Goal: Communication & Community: Participate in discussion

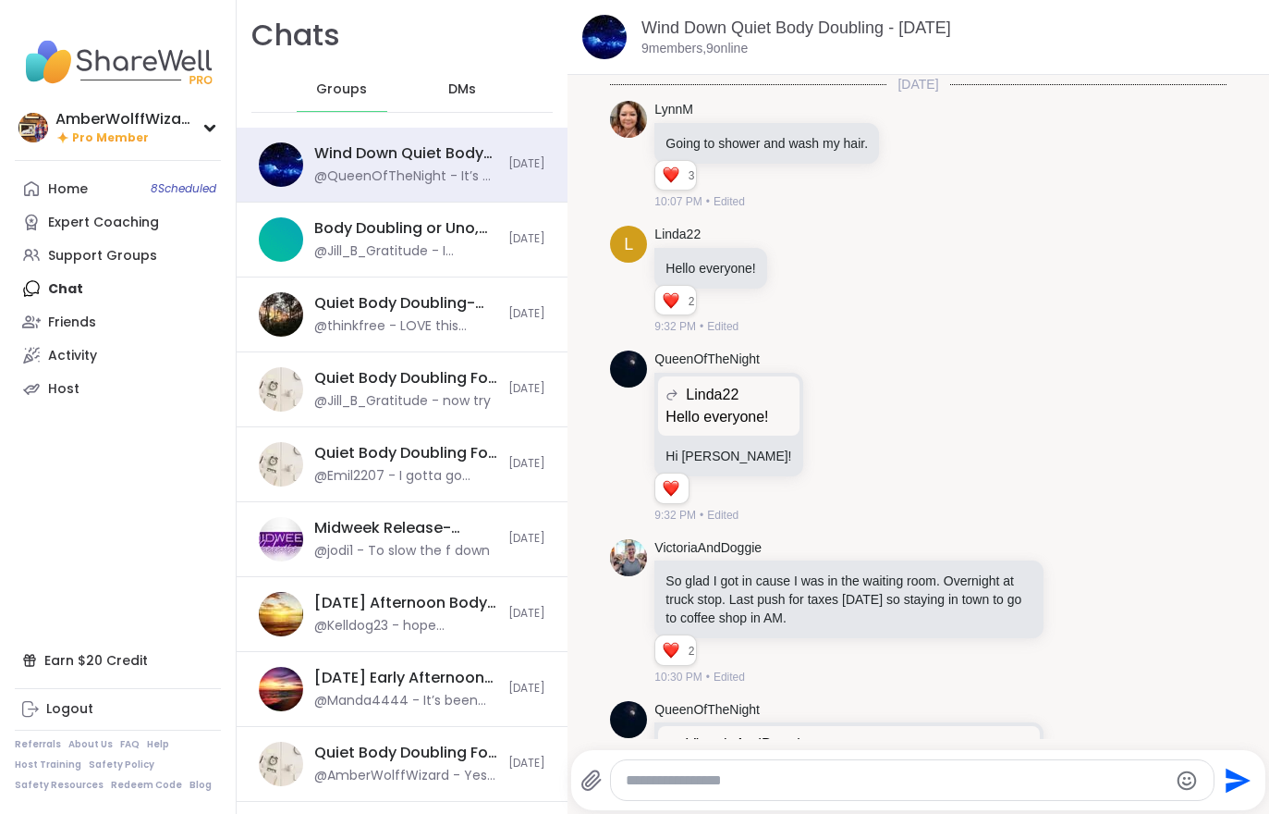
scroll to position [924, 0]
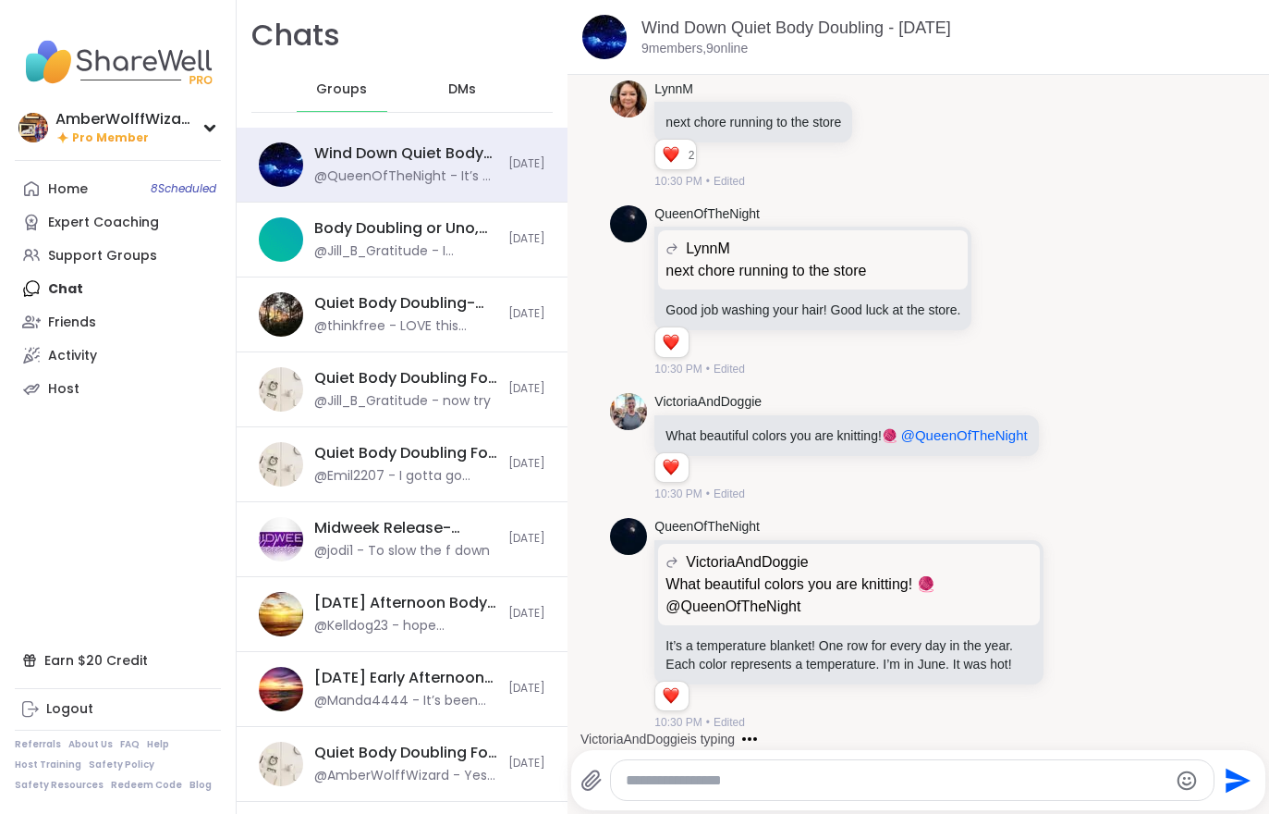
click at [70, 201] on link "Home 8 Scheduled" at bounding box center [118, 188] width 206 height 33
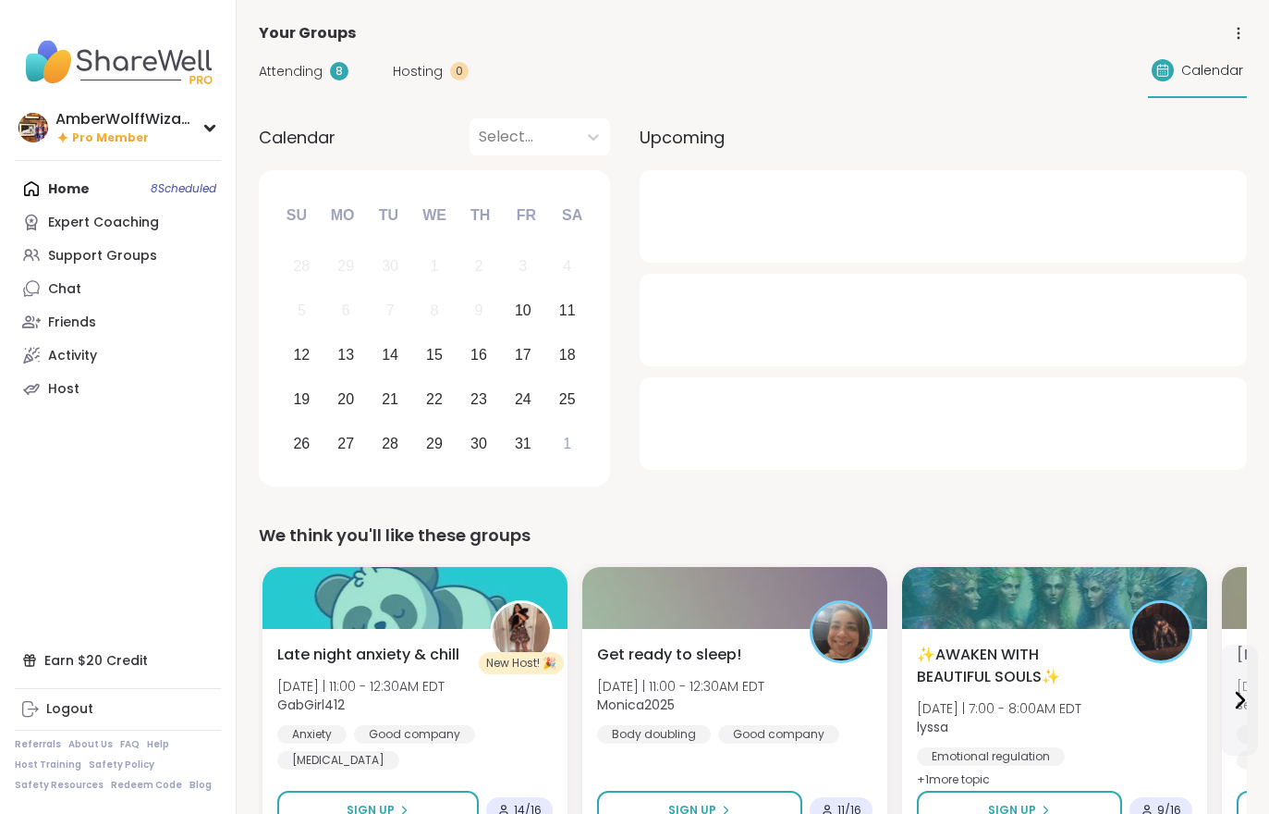
click at [305, 77] on span "Attending" at bounding box center [291, 71] width 64 height 19
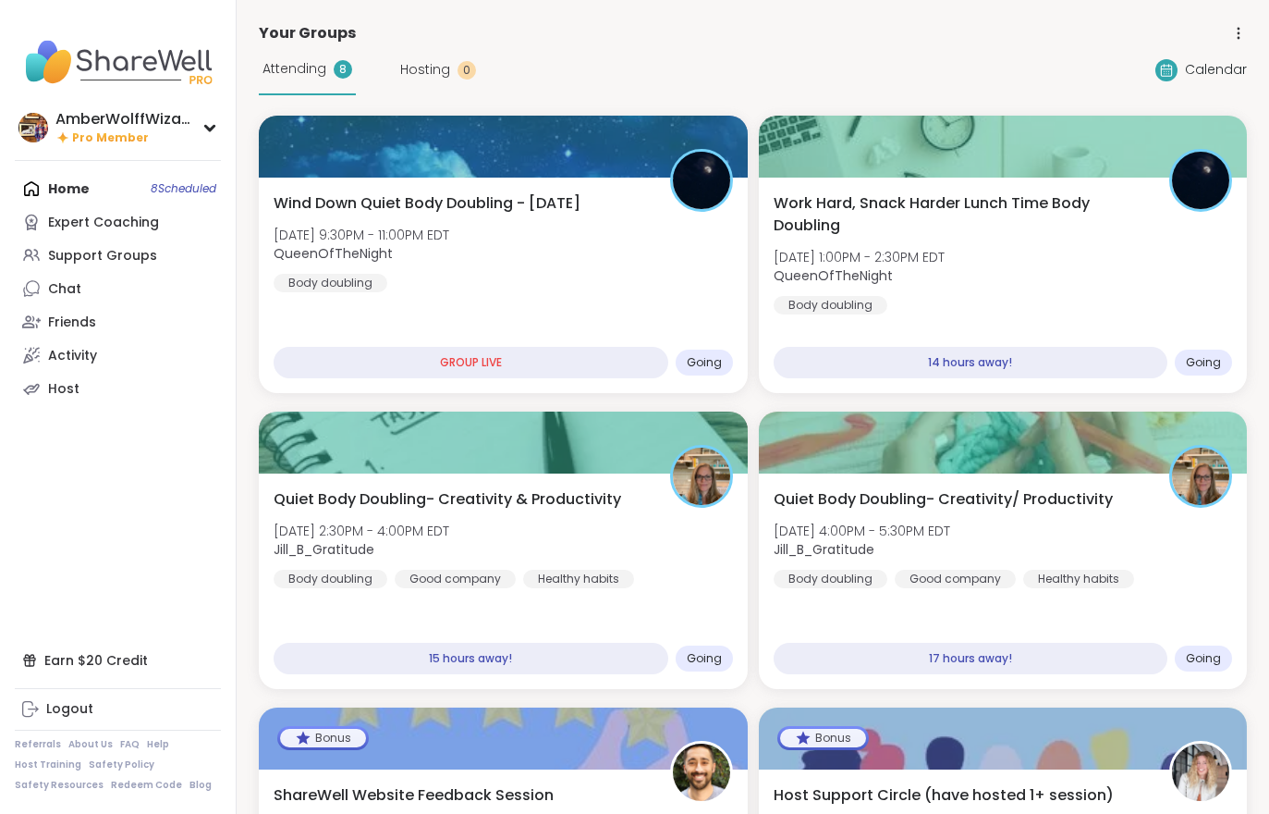
click at [441, 242] on span "Fri, Oct 10 | 9:30PM - 11:00PM EDT" at bounding box center [362, 235] width 176 height 18
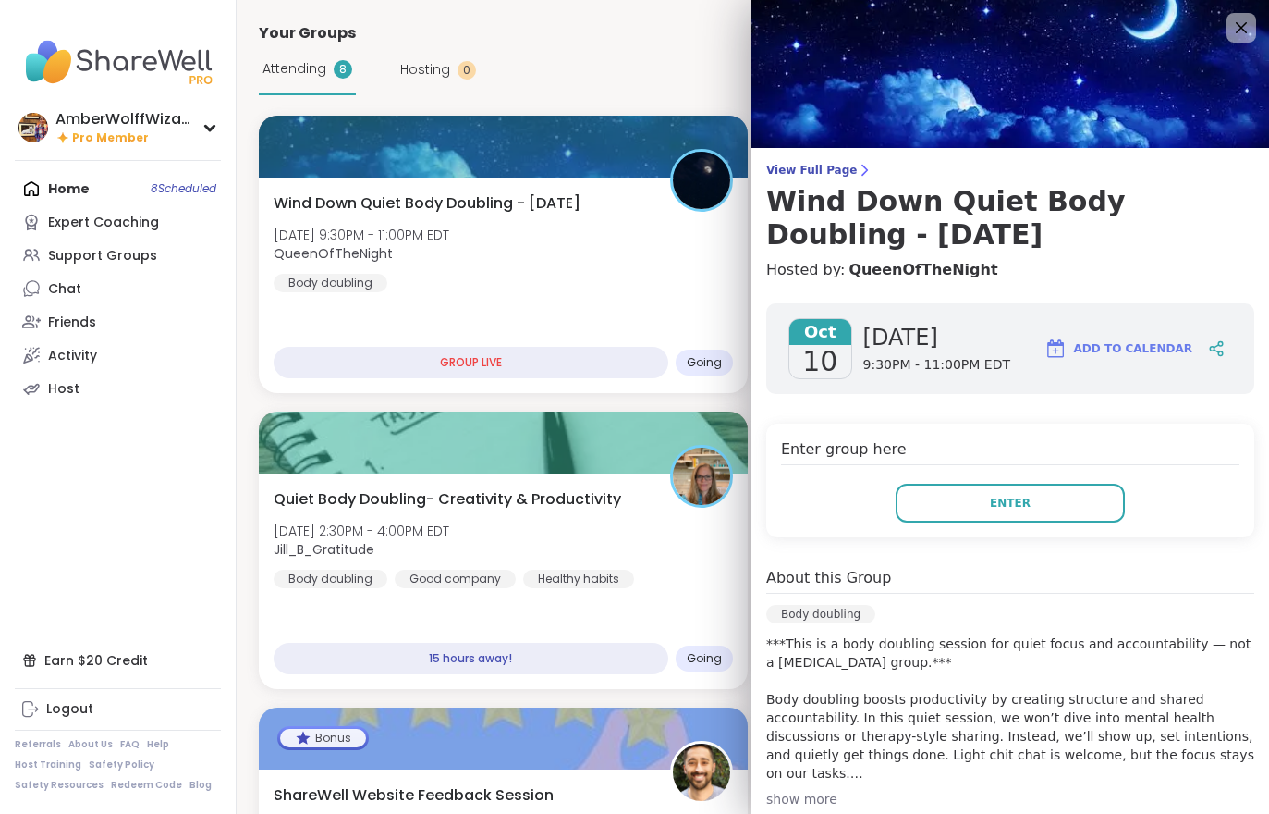
click at [1030, 504] on button "Enter" at bounding box center [1010, 503] width 229 height 39
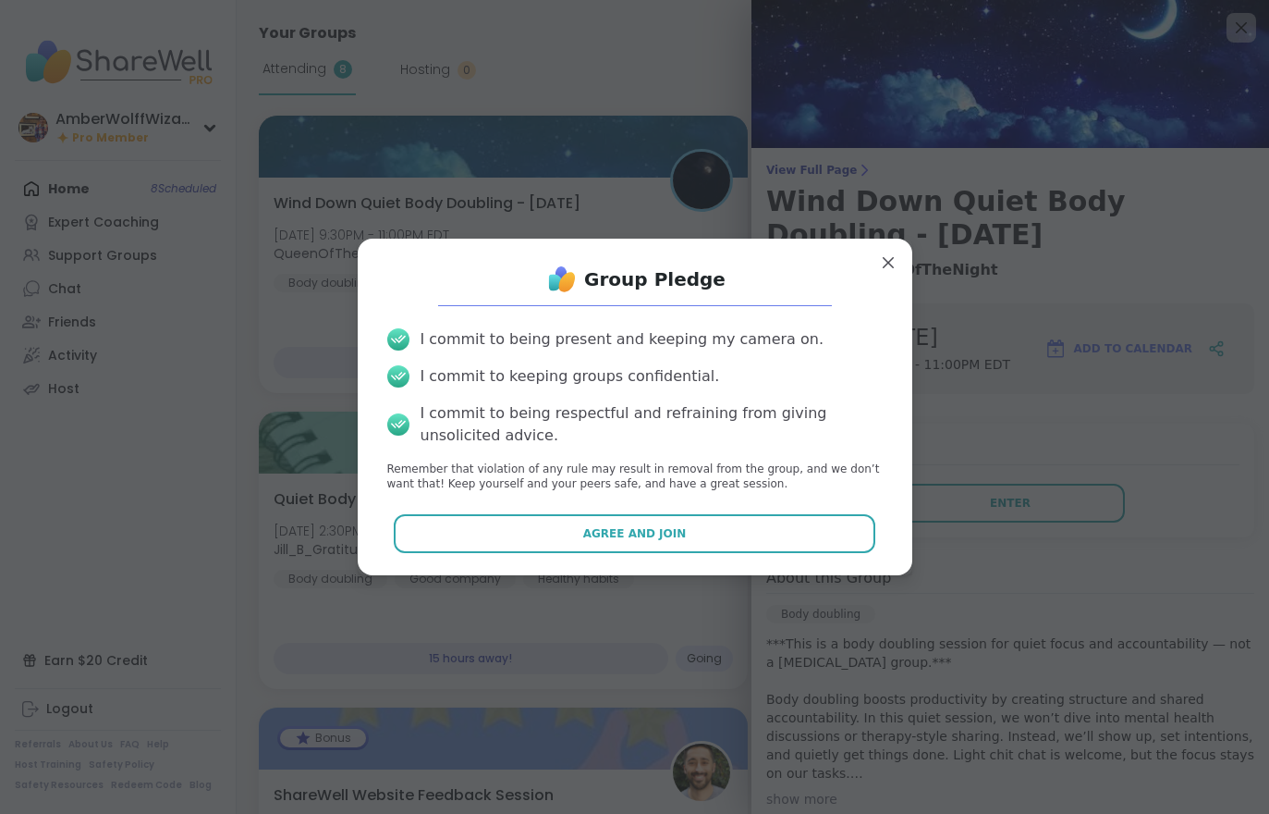
click at [784, 523] on button "Agree and Join" at bounding box center [635, 533] width 482 height 39
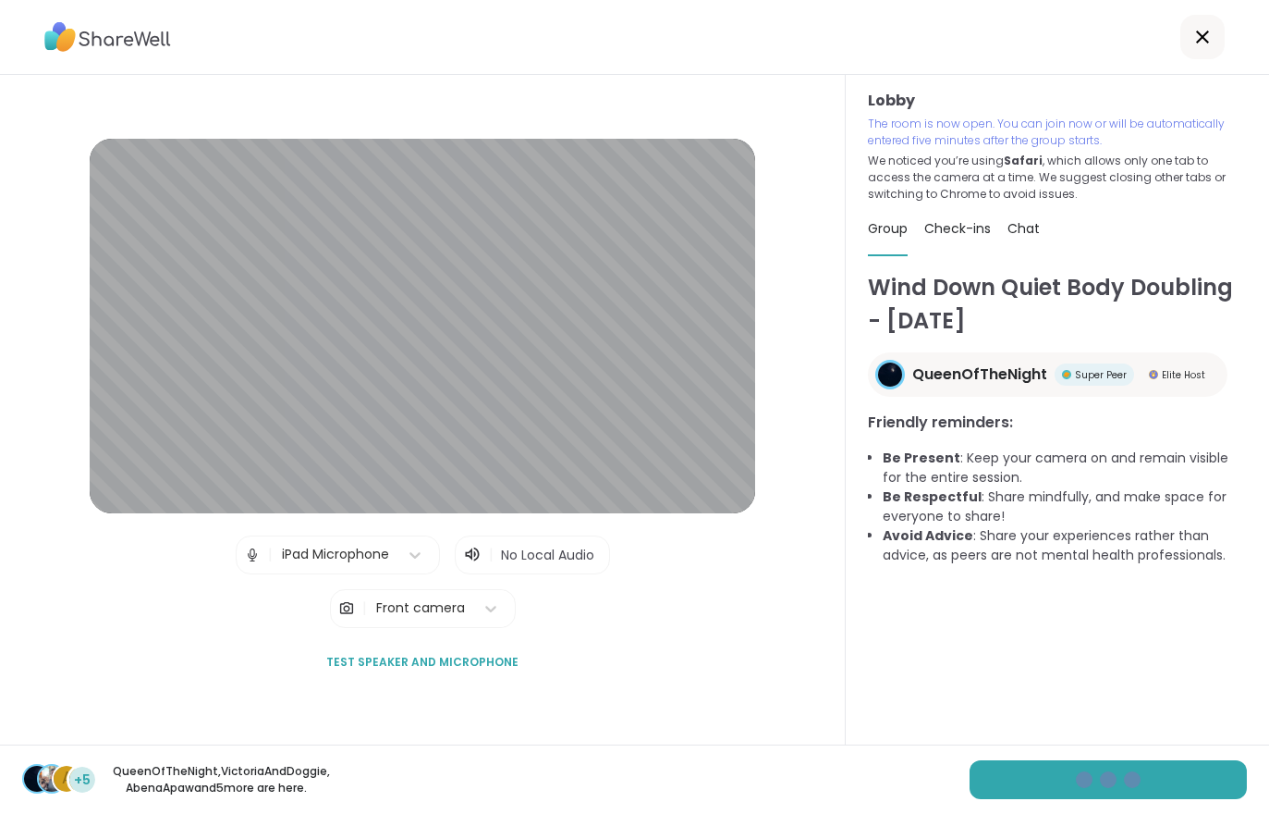
click at [1142, 796] on div "A +5 QueenOfTheNight , VictoriaAndDoggie , AbenaApaw and 5 more are here." at bounding box center [634, 778] width 1269 height 69
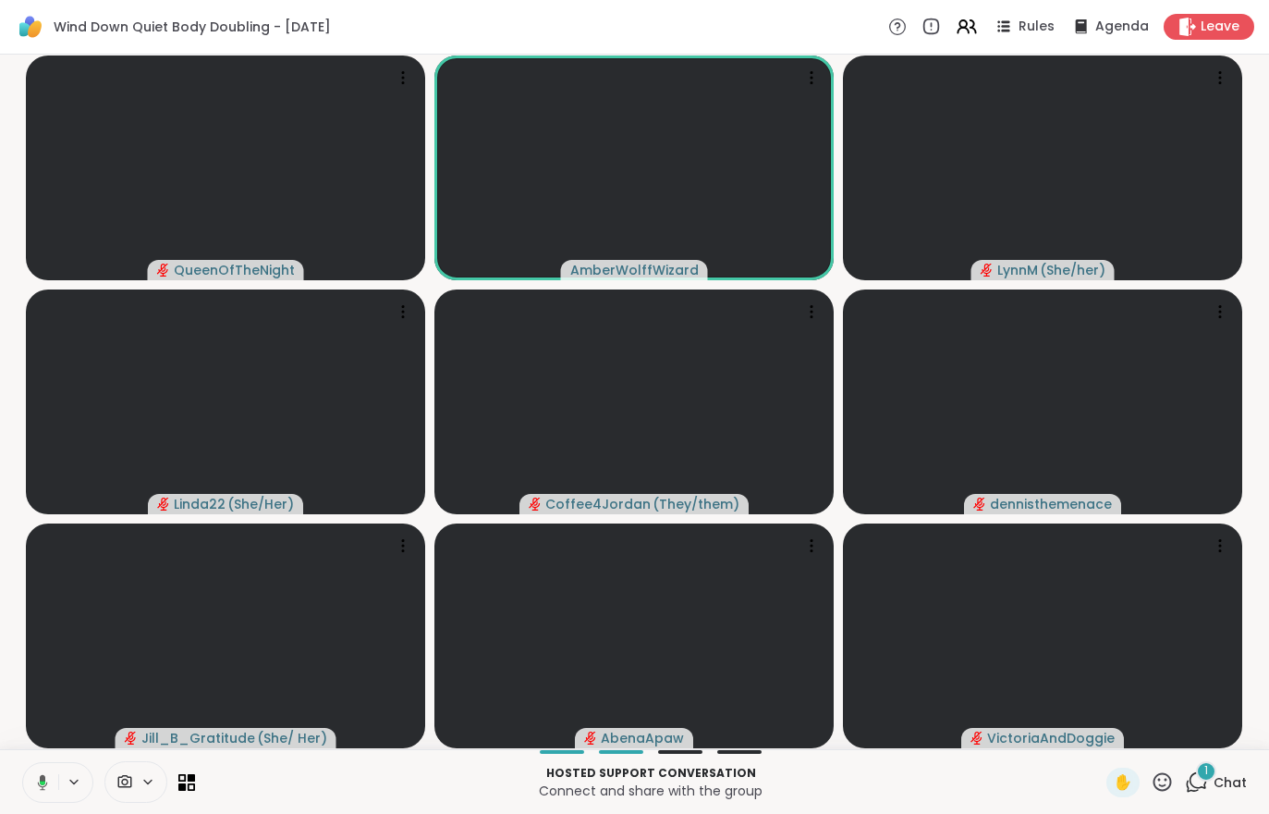
click at [30, 796] on button at bounding box center [39, 782] width 38 height 39
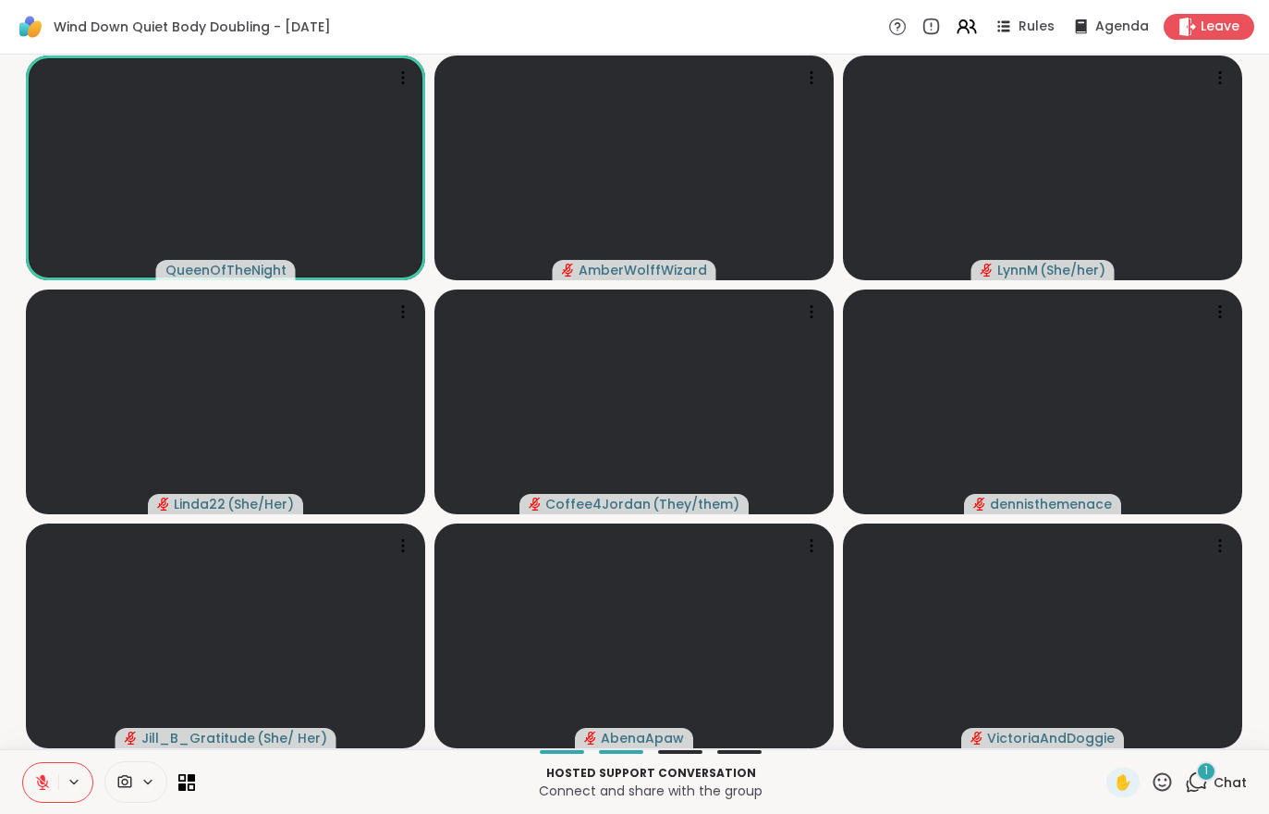
click at [36, 783] on icon at bounding box center [42, 782] width 17 height 17
click at [1228, 778] on span "Chat" at bounding box center [1230, 782] width 33 height 18
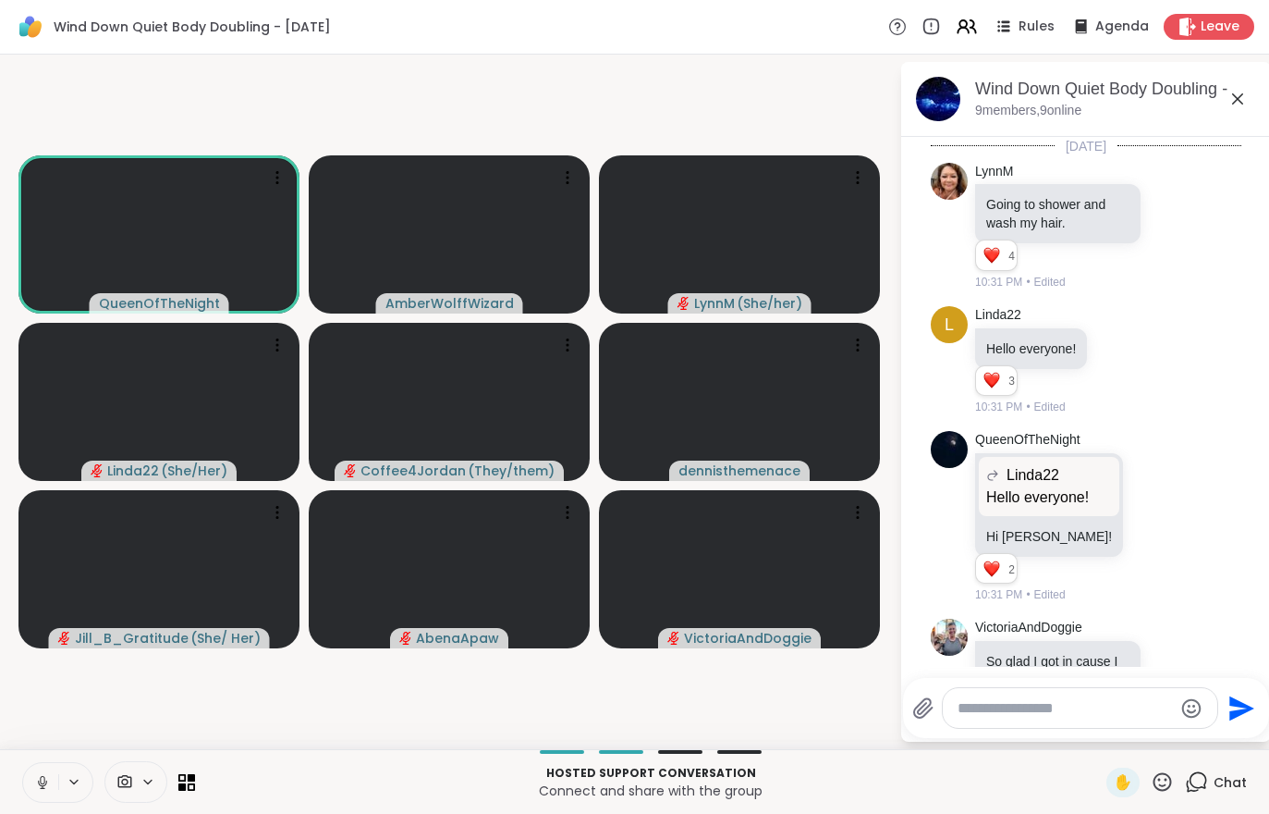
scroll to position [1566, 0]
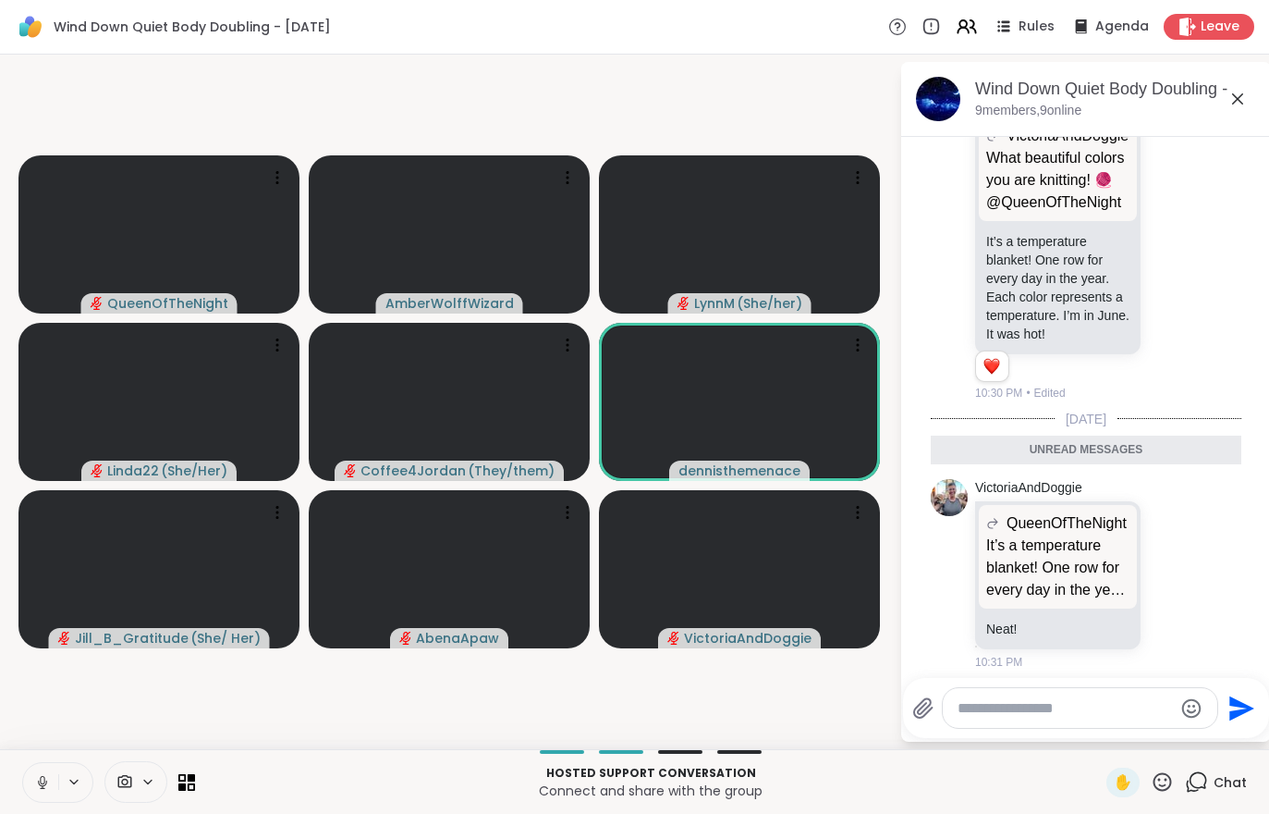
click at [1232, 796] on div "Chat" at bounding box center [1216, 782] width 62 height 30
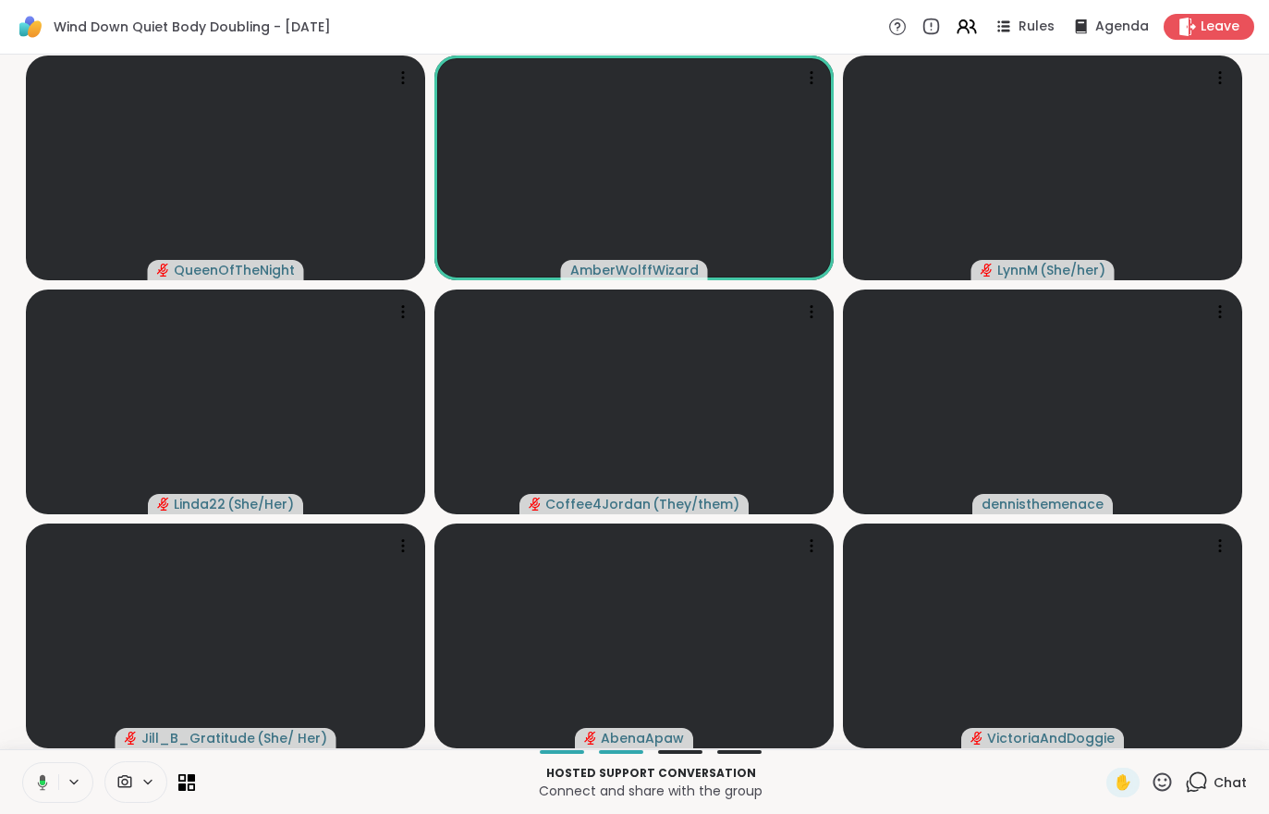
click at [0, 716] on div "QueenOfTheNight AmberWolffWizard LynnM ( She/her ) Linda22 ( She/Her ) Coffee4J…" at bounding box center [634, 402] width 1269 height 694
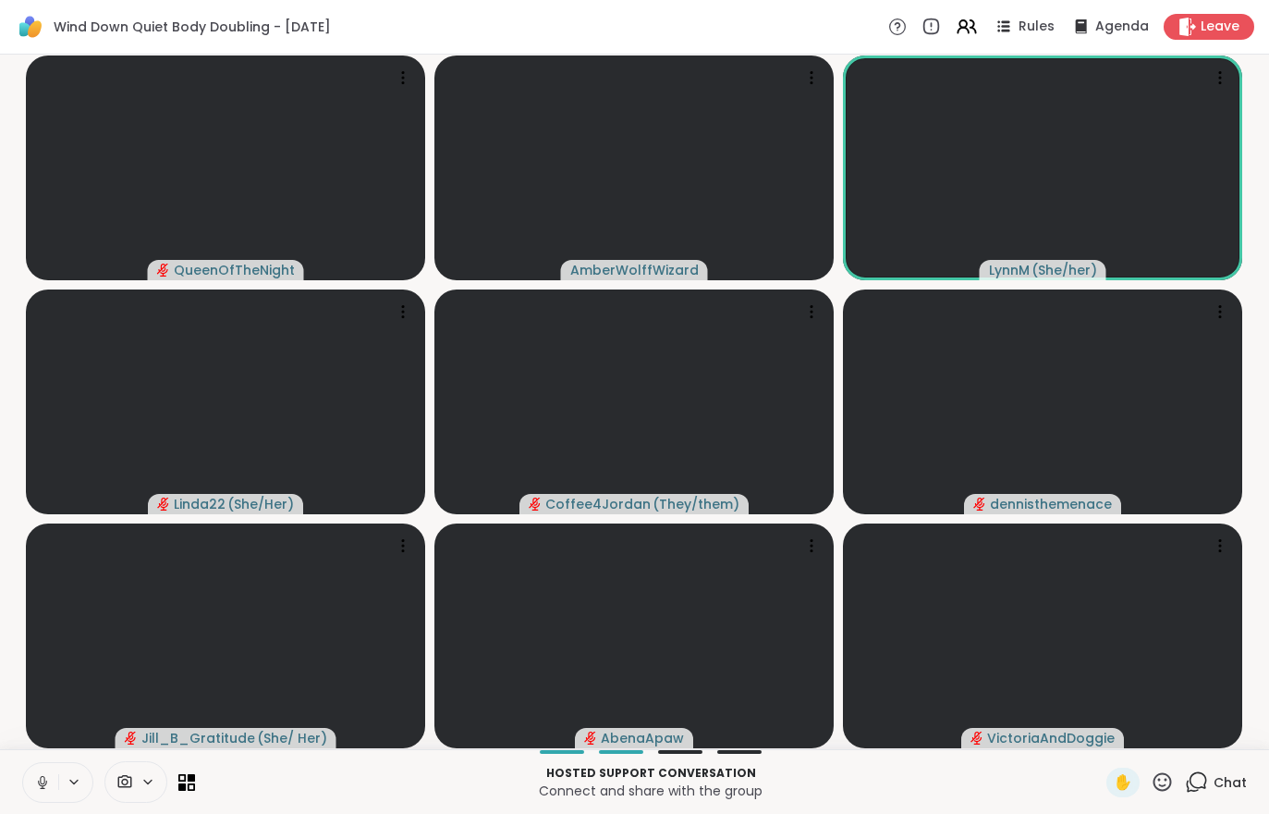
click at [1245, 769] on div "Chat" at bounding box center [1216, 782] width 62 height 30
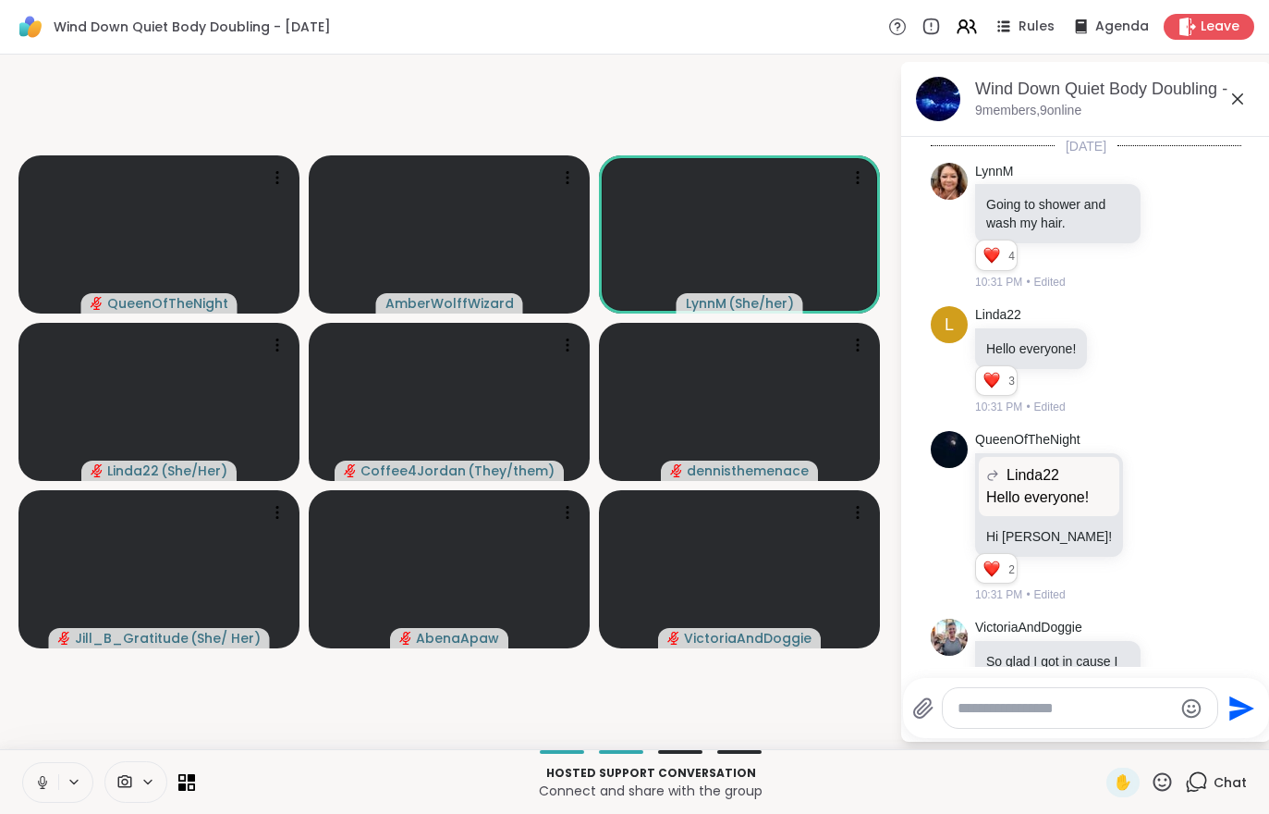
scroll to position [1504, 0]
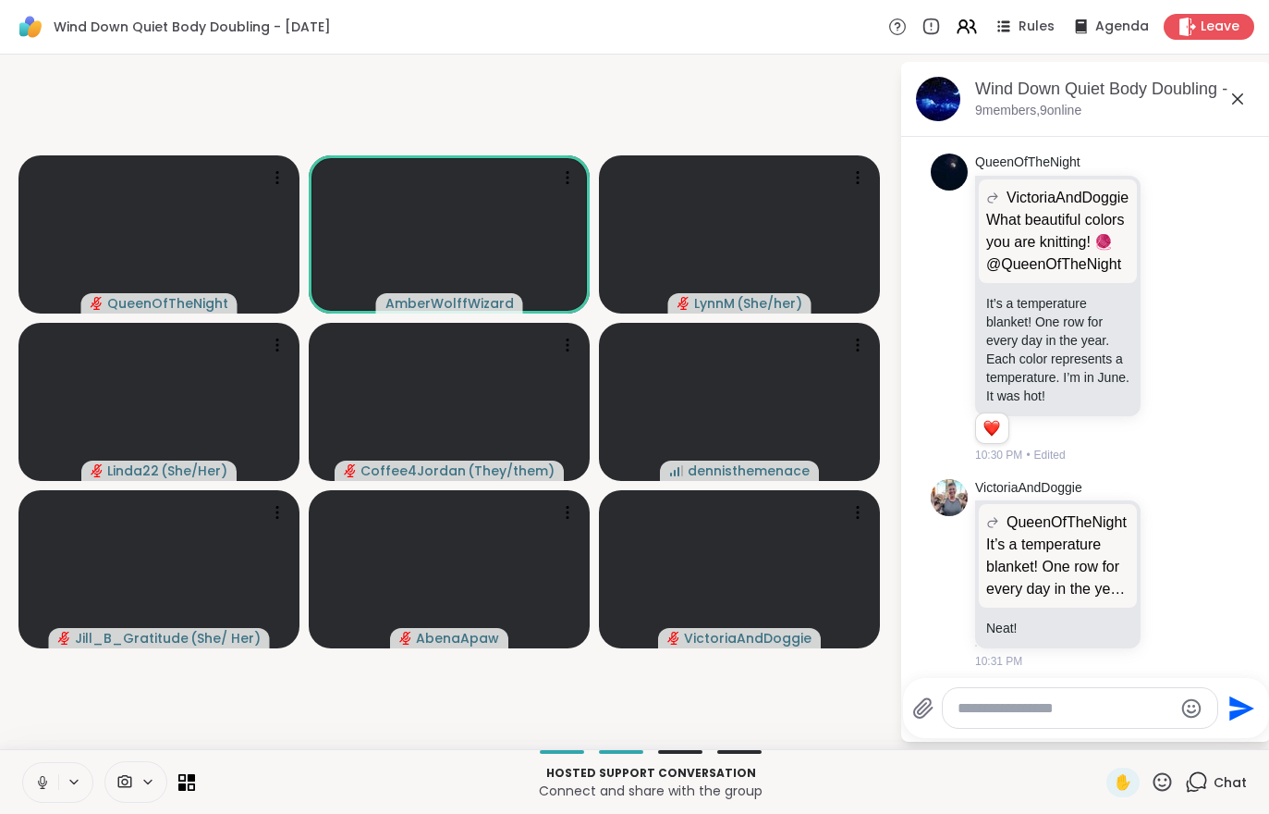
click at [40, 796] on button at bounding box center [40, 782] width 35 height 39
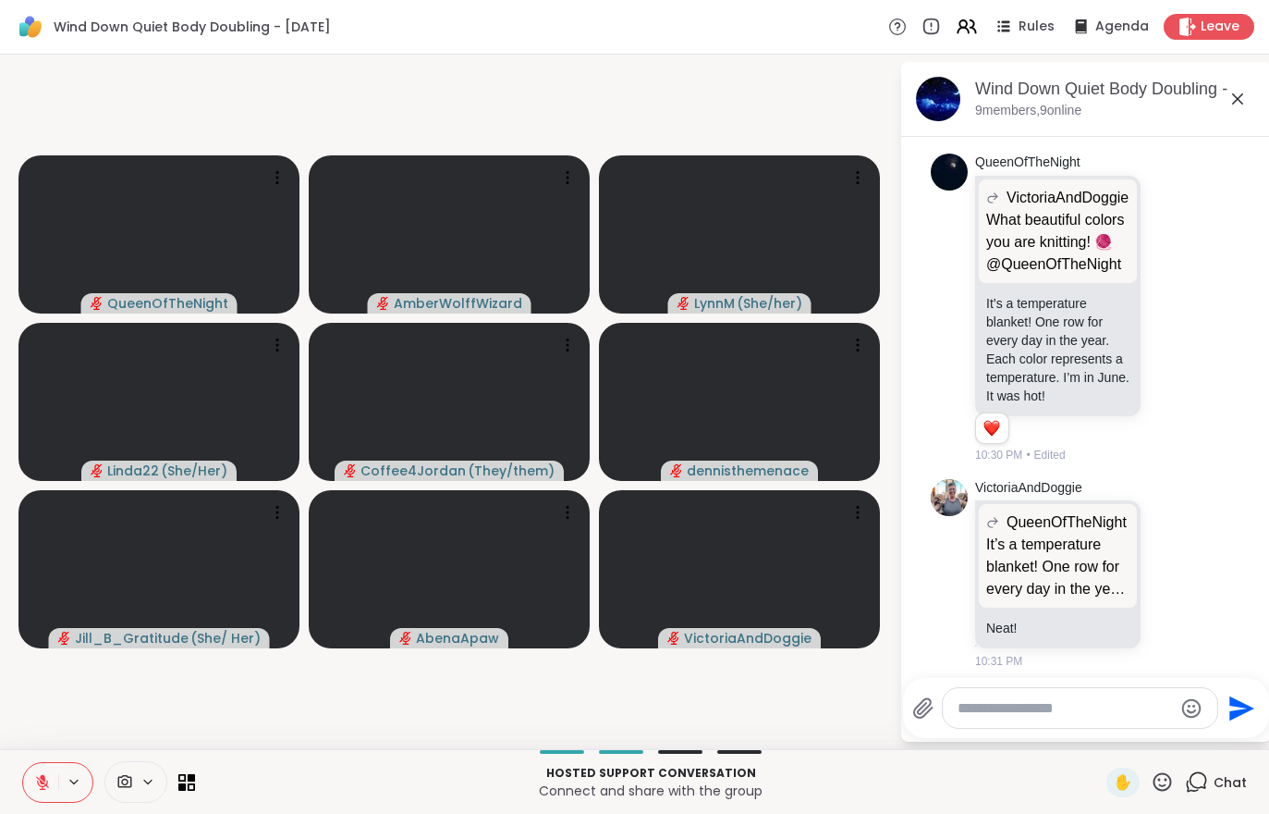
click at [30, 774] on button at bounding box center [40, 782] width 35 height 39
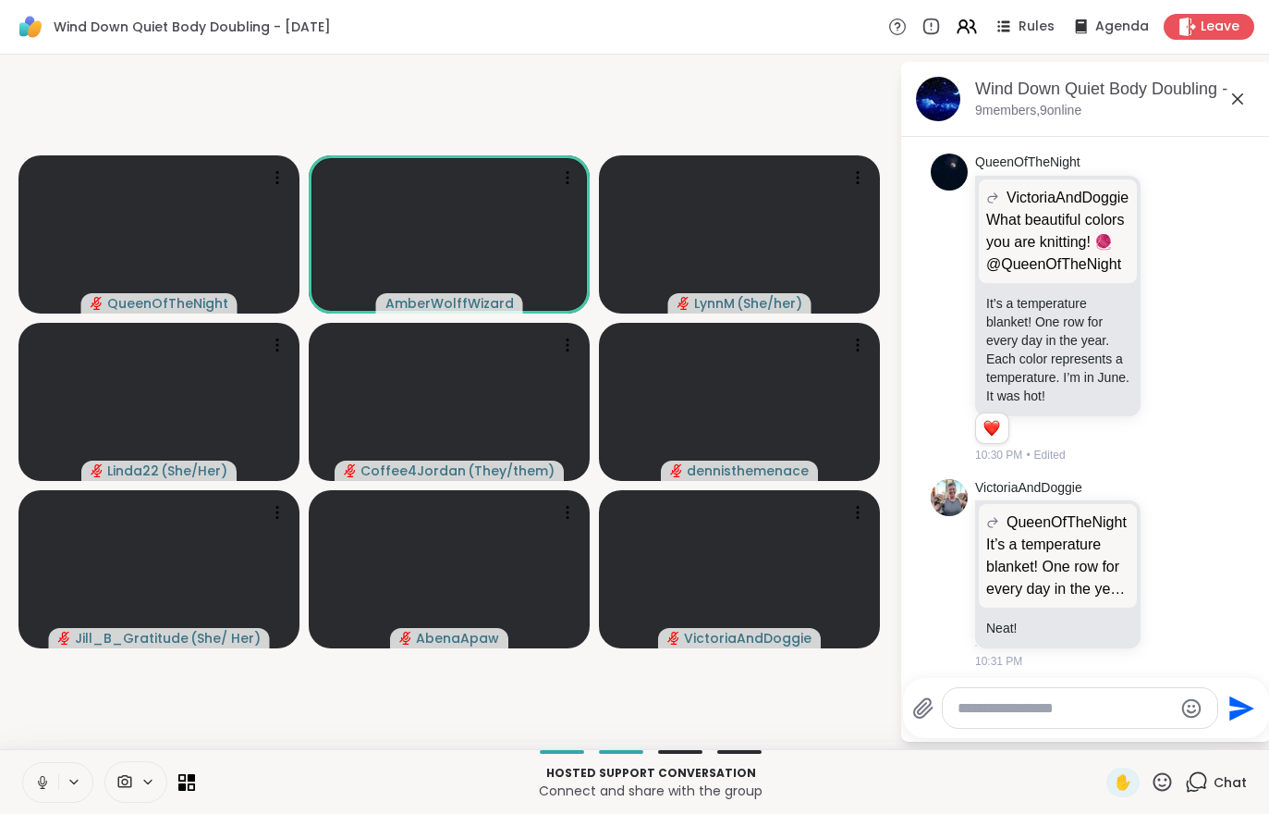
click at [47, 777] on icon at bounding box center [42, 782] width 17 height 17
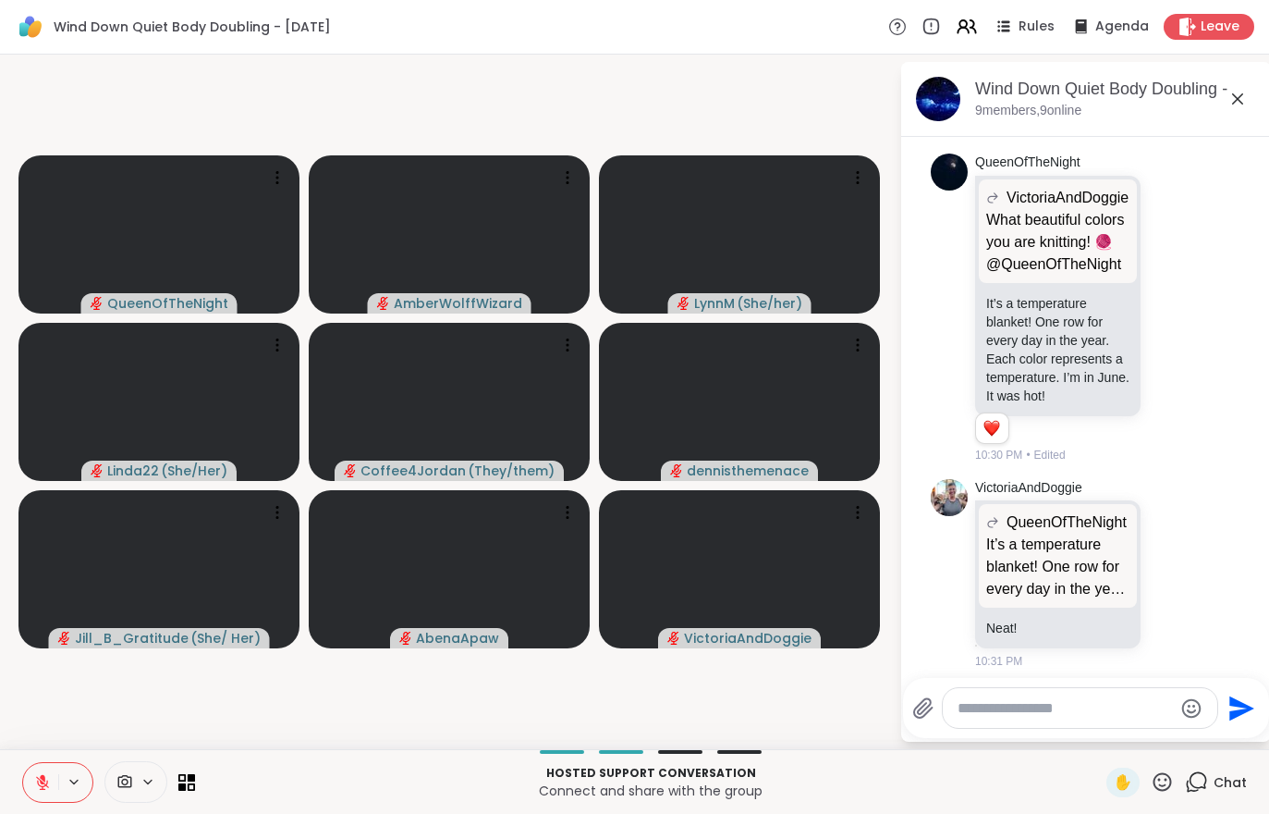
click at [47, 782] on icon at bounding box center [42, 782] width 13 height 13
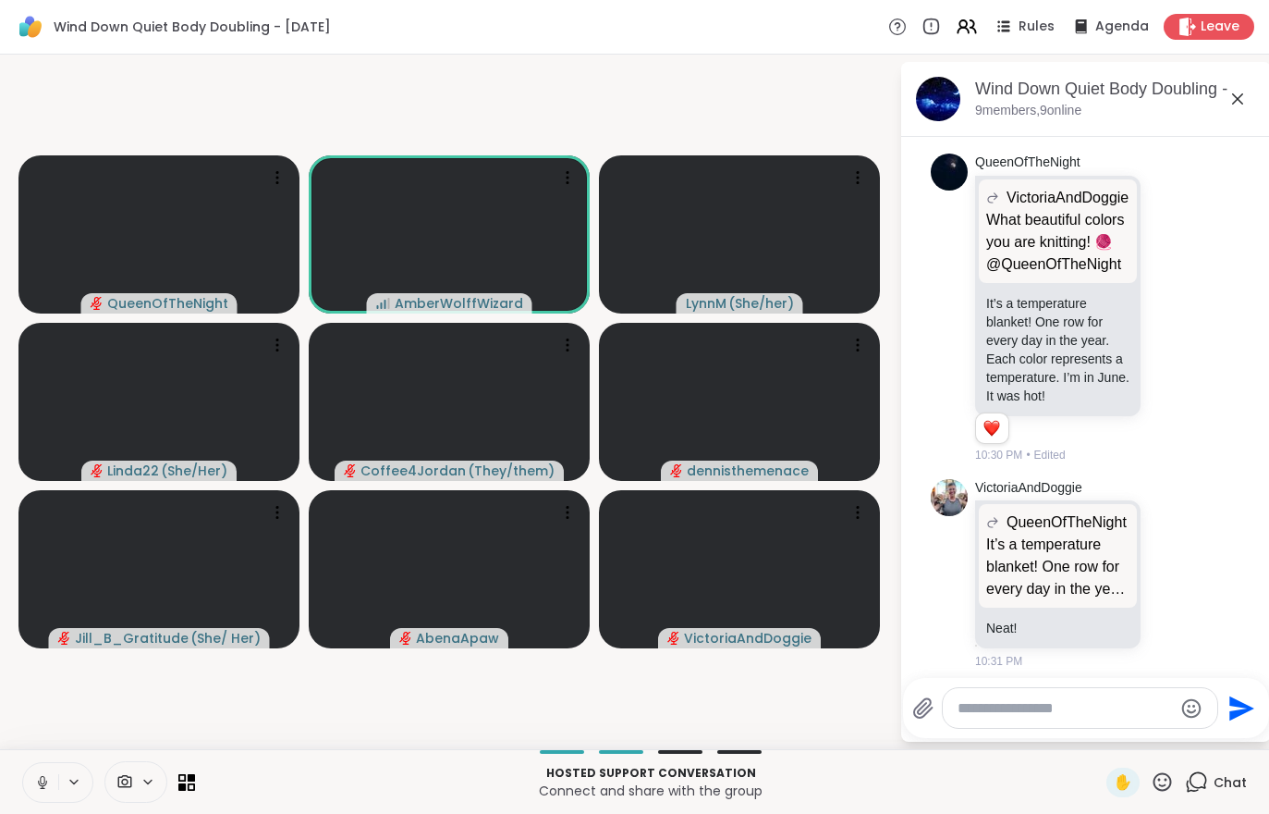
click at [47, 800] on button at bounding box center [40, 782] width 35 height 39
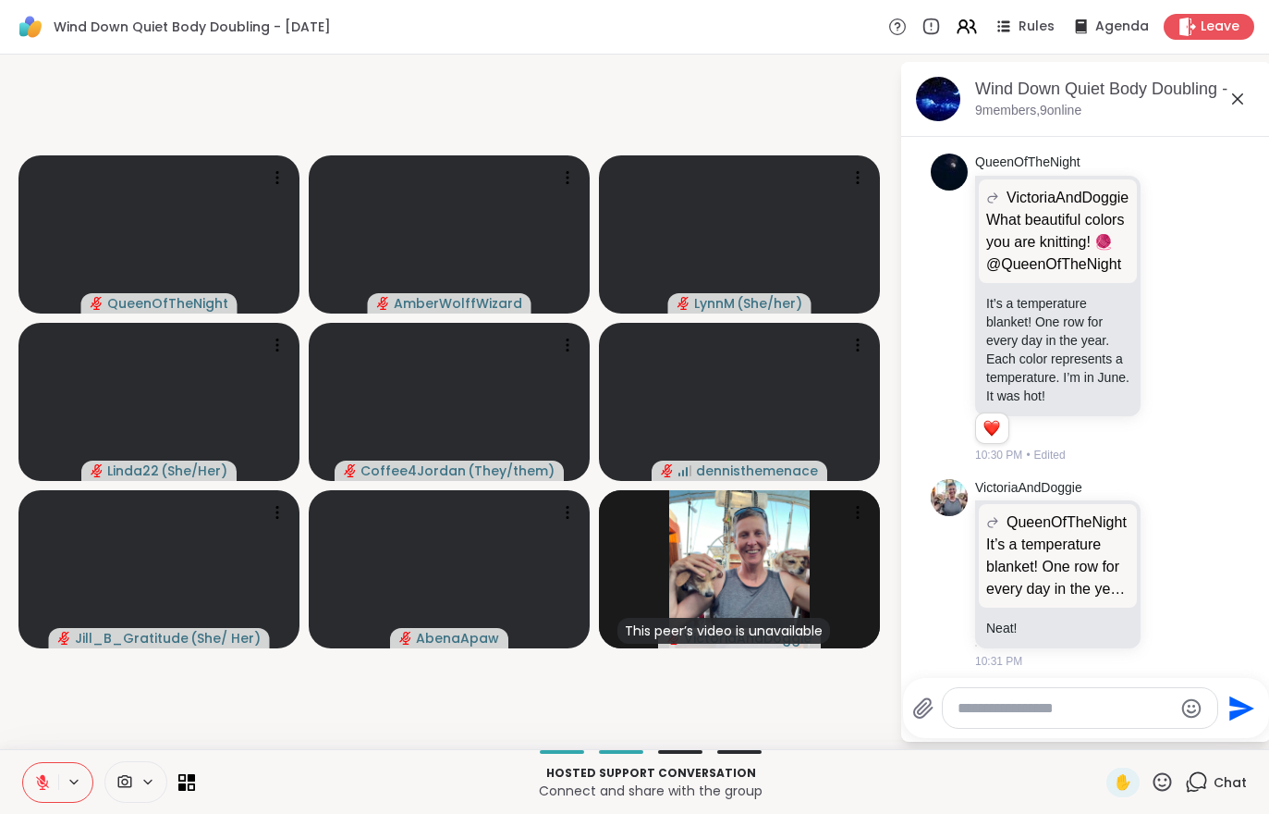
click at [28, 781] on button at bounding box center [40, 782] width 35 height 39
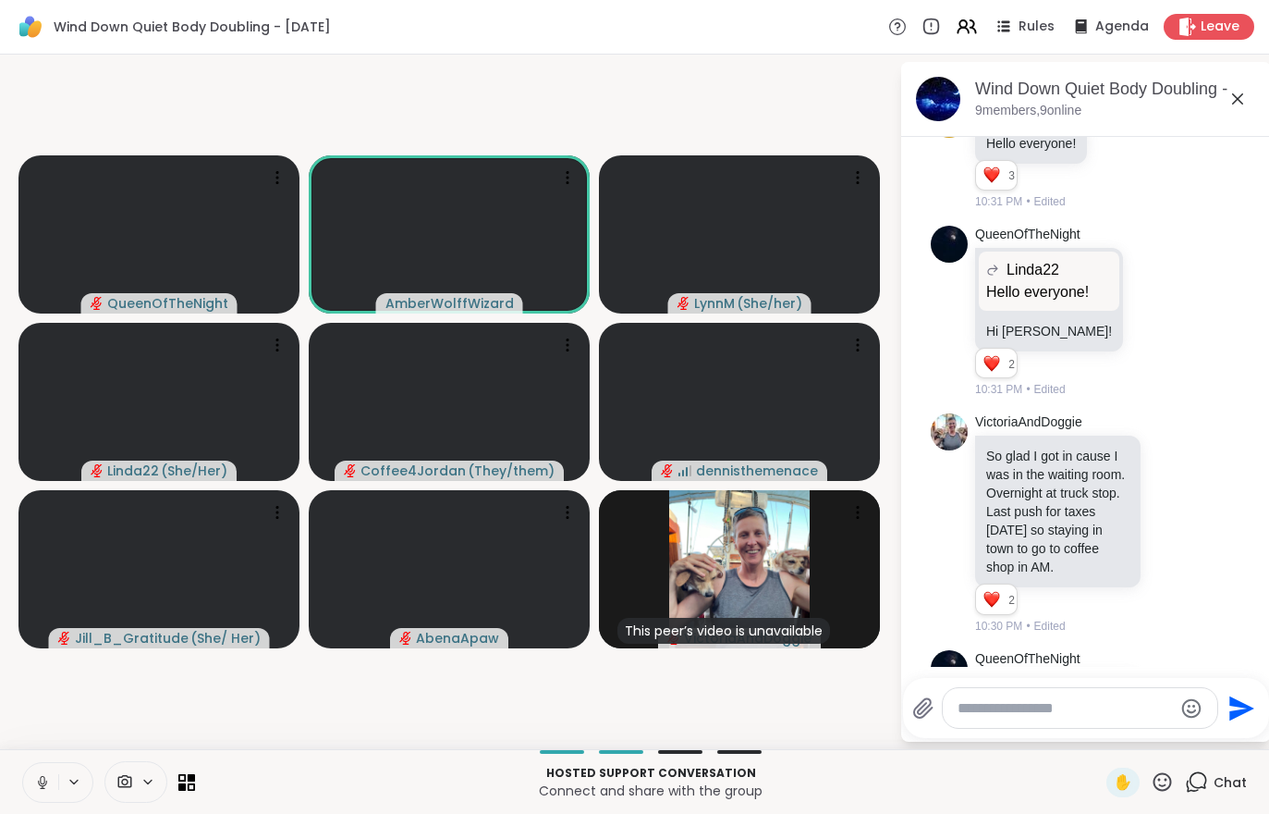
click at [23, 771] on button at bounding box center [40, 782] width 35 height 39
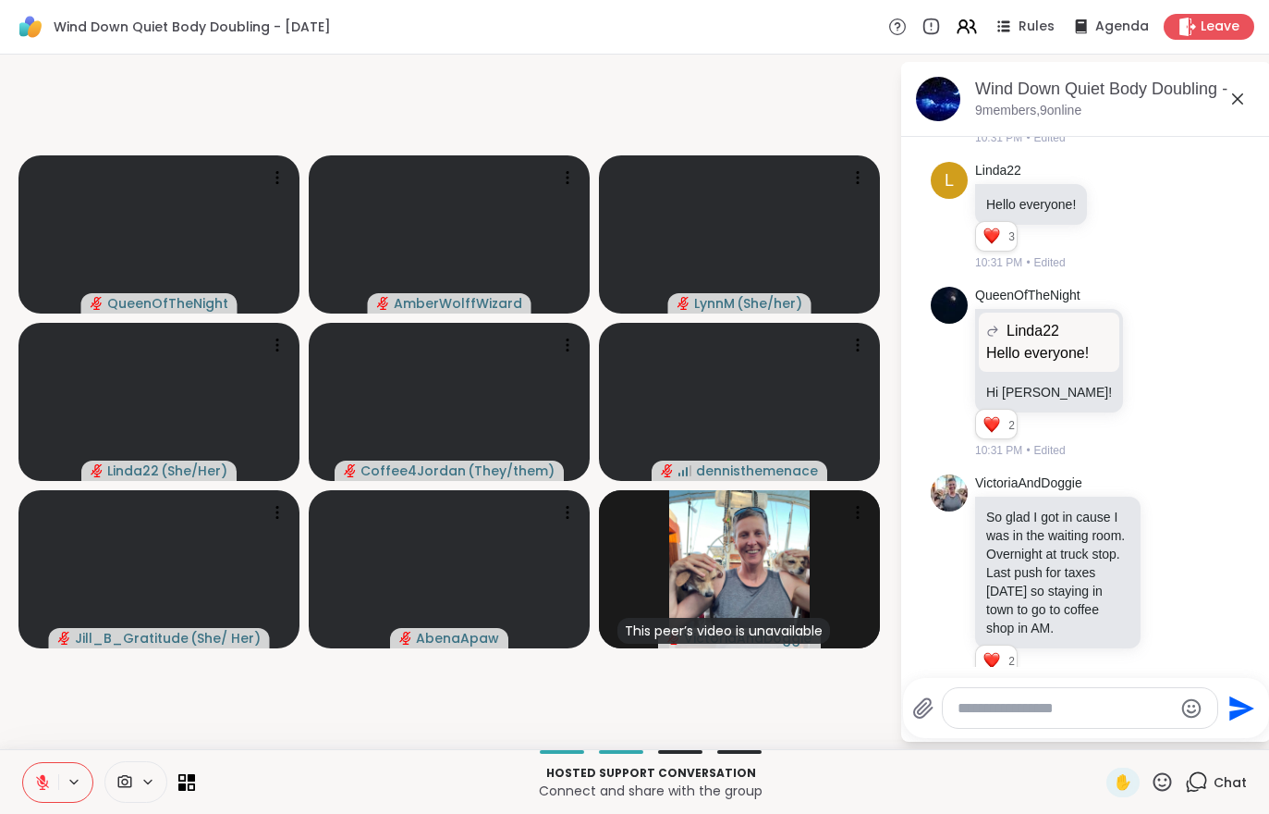
scroll to position [143, 0]
click at [1224, 36] on span "Leave" at bounding box center [1220, 27] width 39 height 18
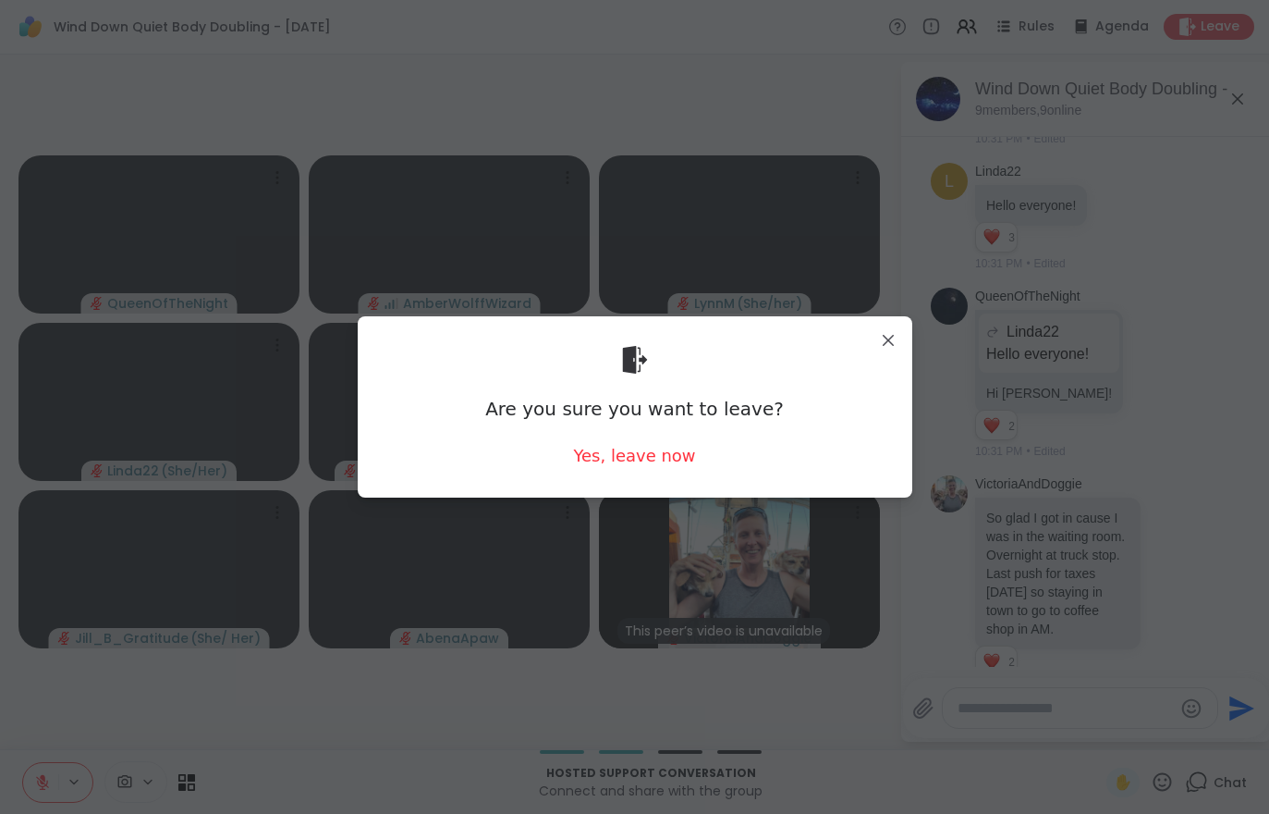
click at [655, 453] on div "Yes, leave now" at bounding box center [634, 455] width 122 height 23
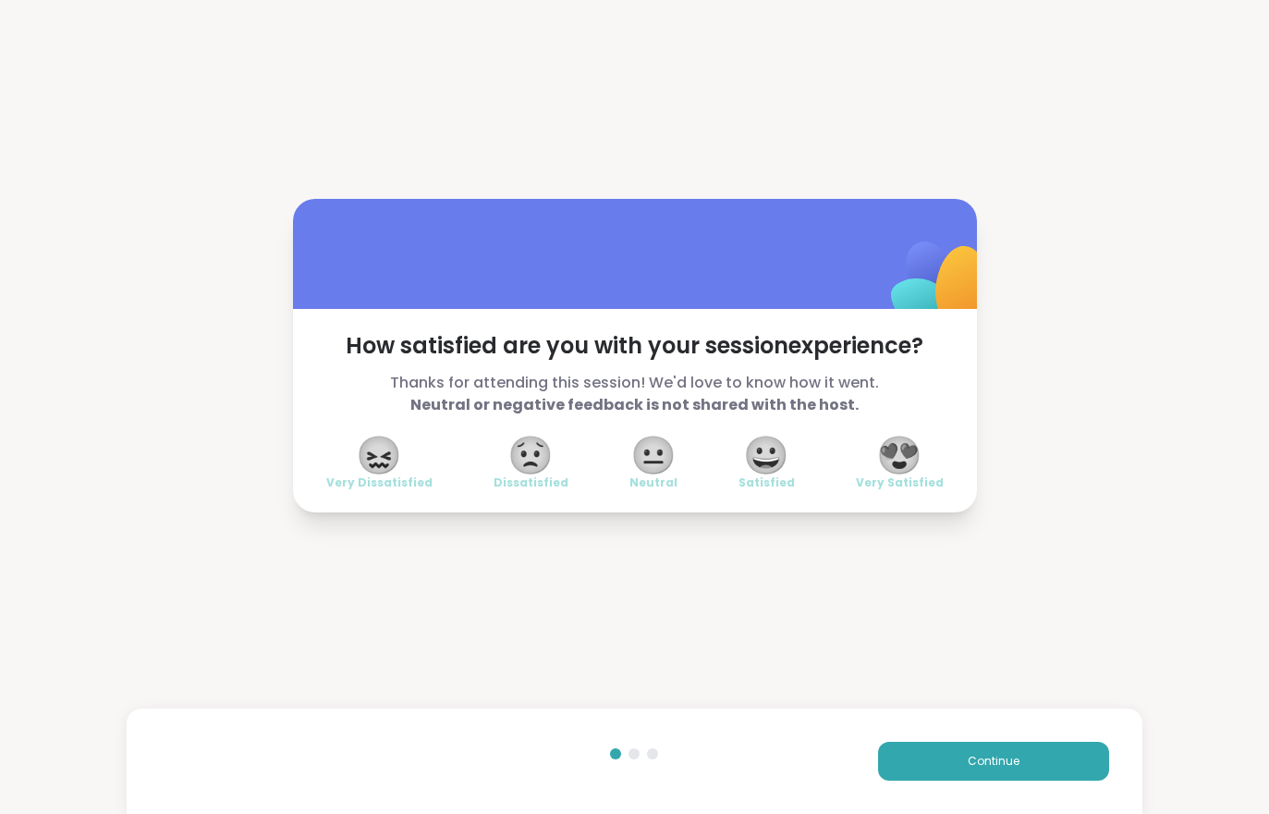
click at [979, 753] on span "Continue" at bounding box center [994, 761] width 52 height 17
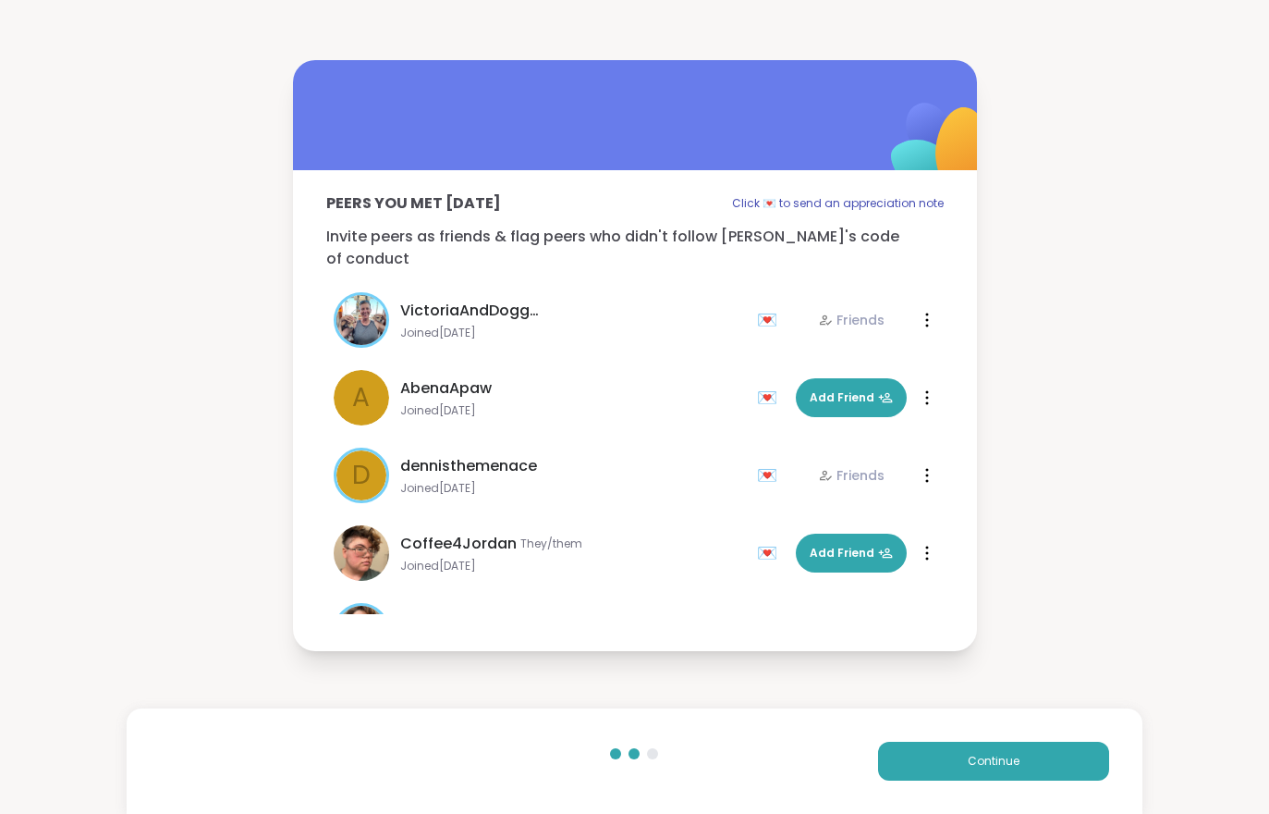
click at [978, 752] on button "Continue" at bounding box center [993, 760] width 231 height 39
click at [991, 754] on span "Continue" at bounding box center [994, 761] width 52 height 17
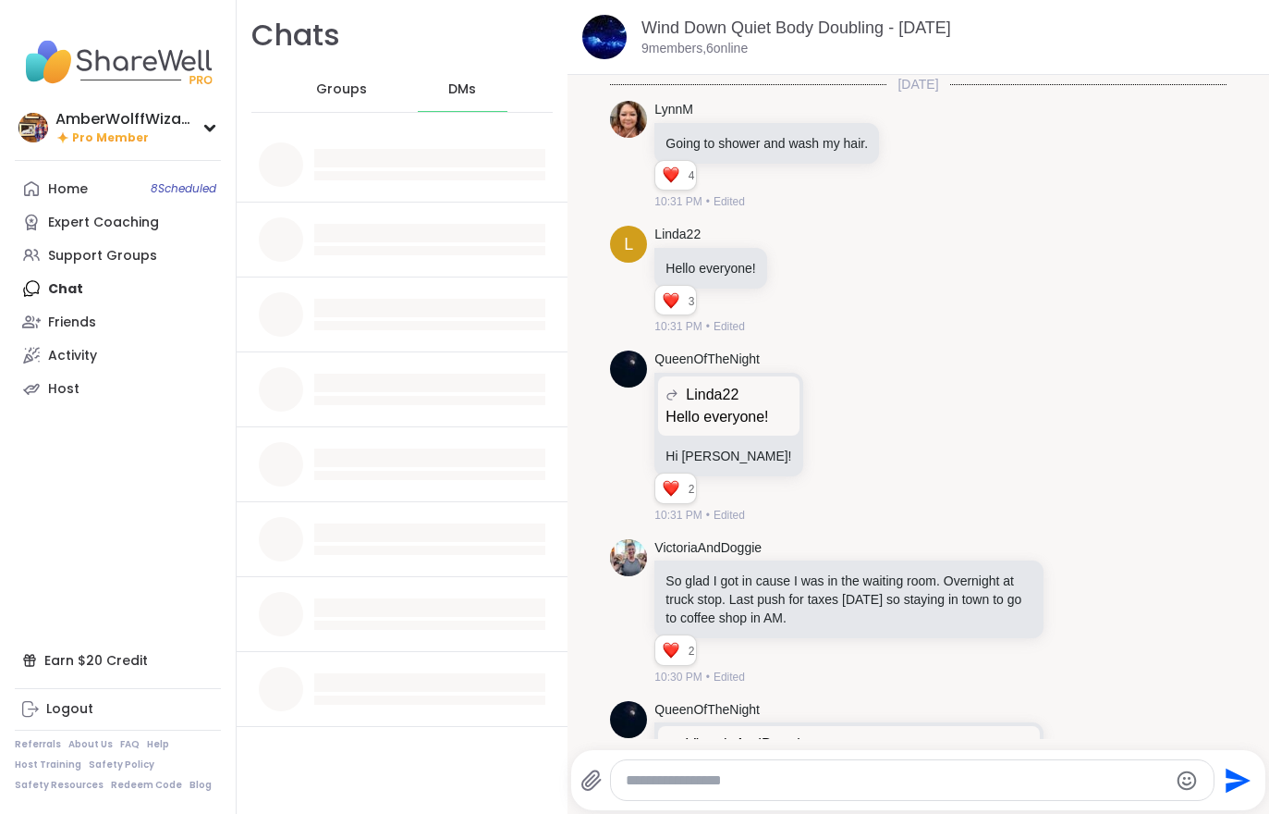
click at [75, 195] on div "Home 8 Scheduled" at bounding box center [68, 189] width 40 height 18
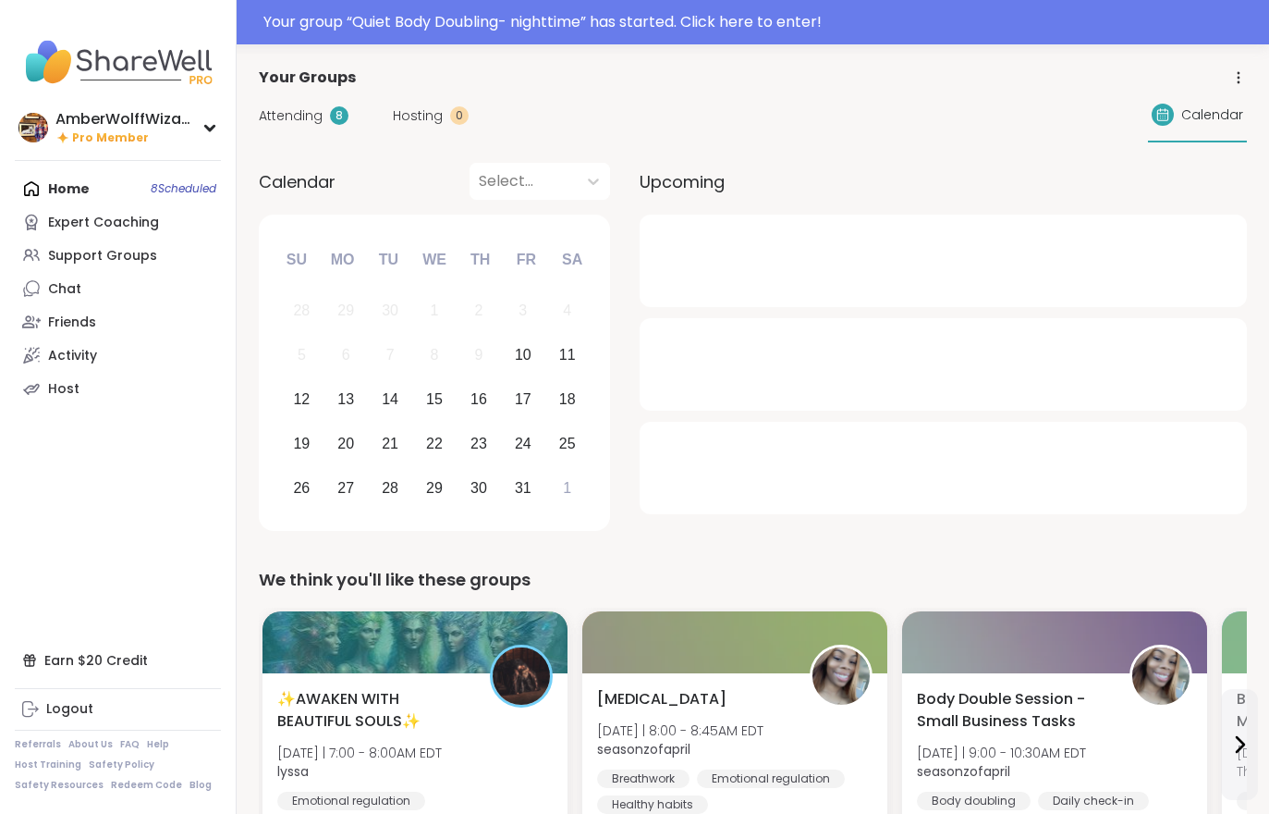
click at [294, 116] on span "Attending" at bounding box center [291, 115] width 64 height 19
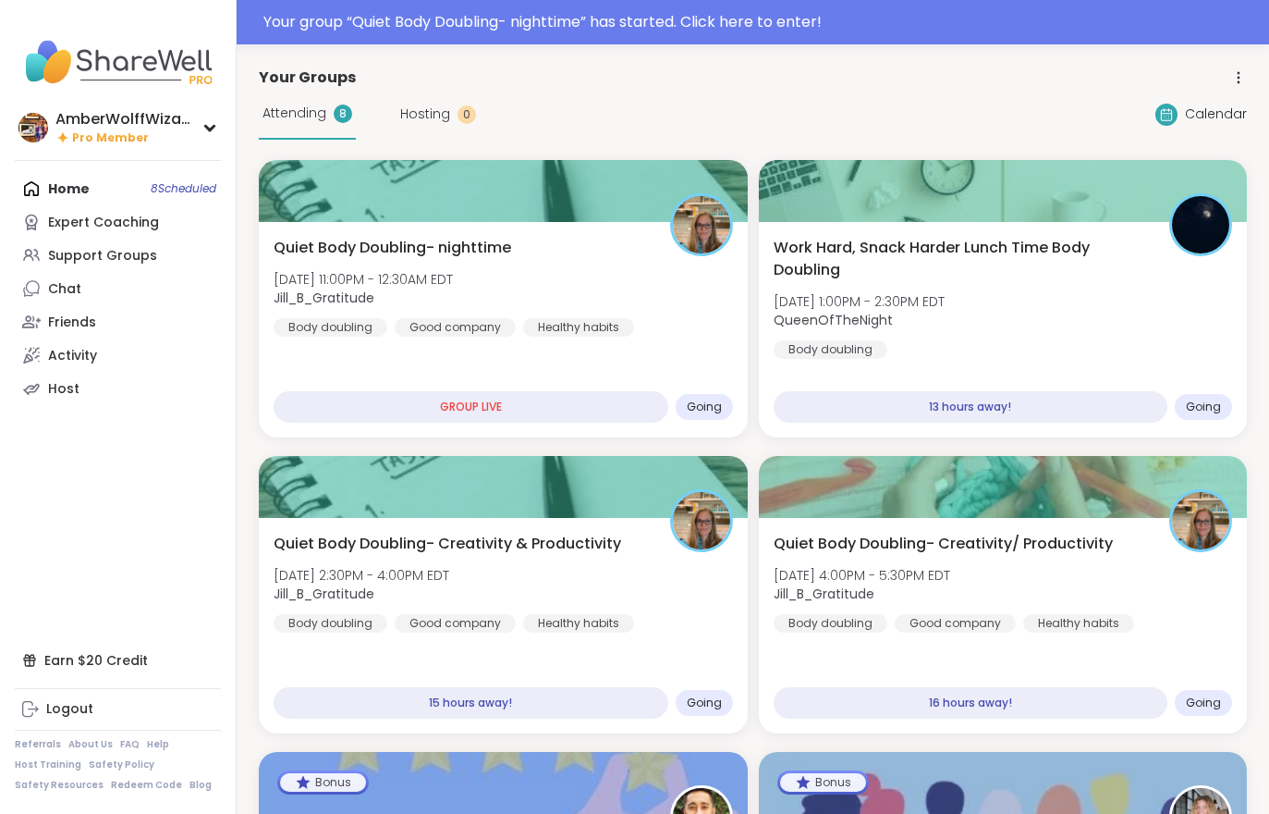
click at [594, 311] on div "Quiet Body Doubling- nighttime [DATE] 11:00PM - 12:30AM EDT Jill_B_Gratitude Bo…" at bounding box center [503, 287] width 459 height 100
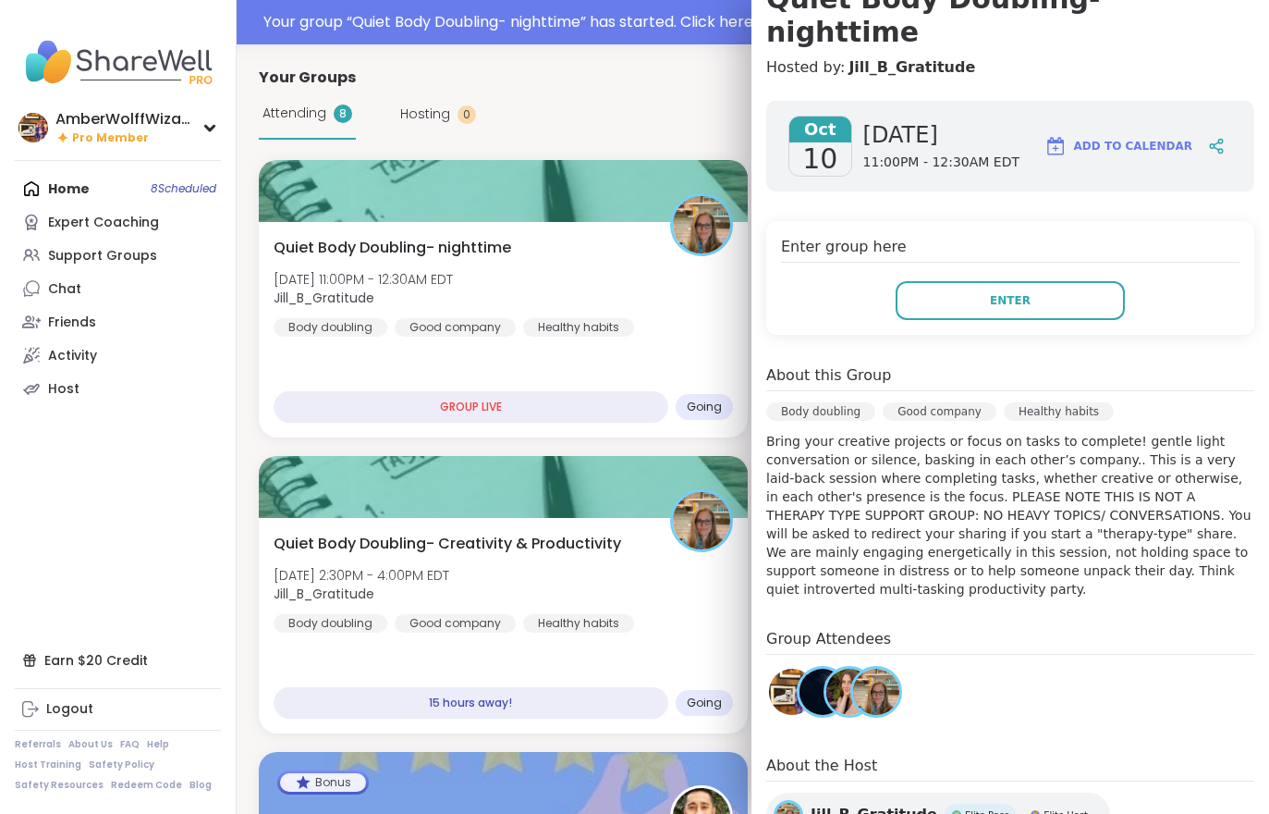
scroll to position [204, 0]
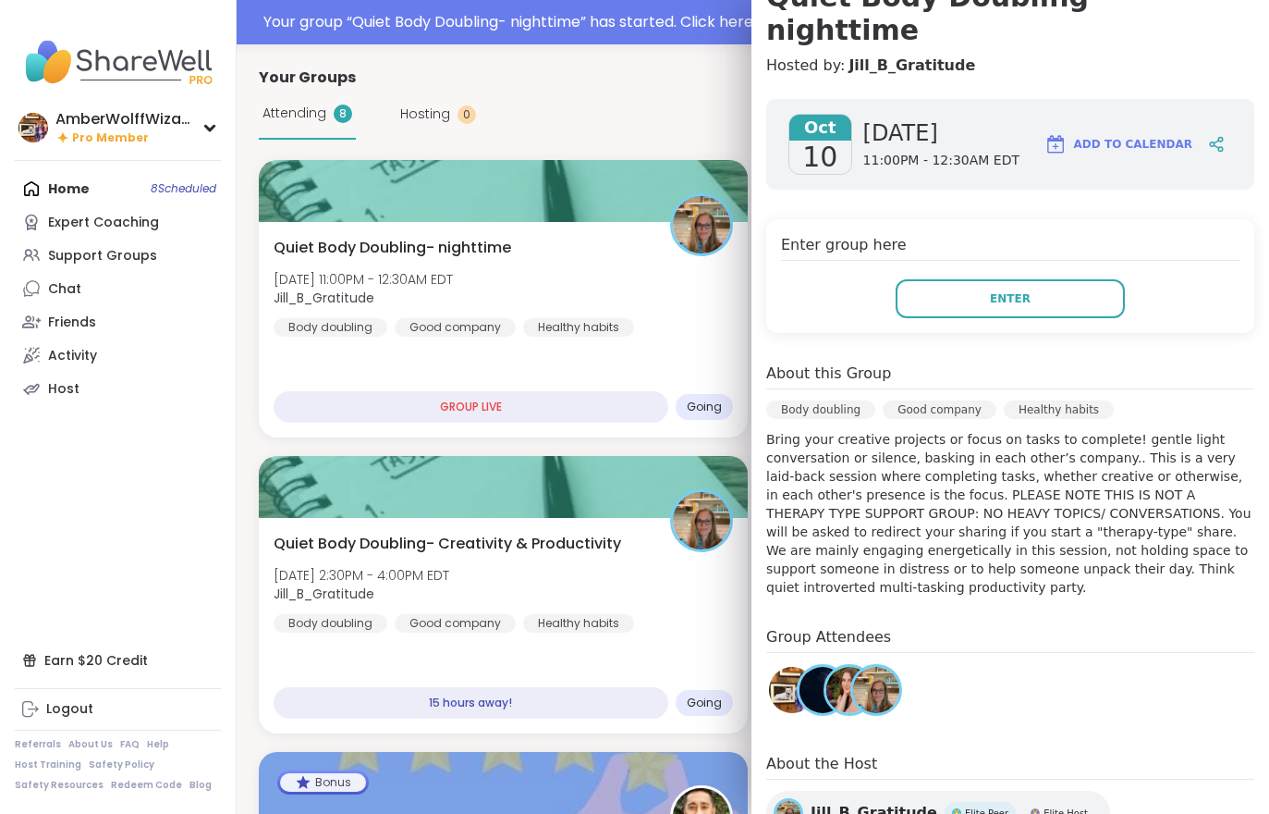
click at [1037, 279] on button "Enter" at bounding box center [1010, 298] width 229 height 39
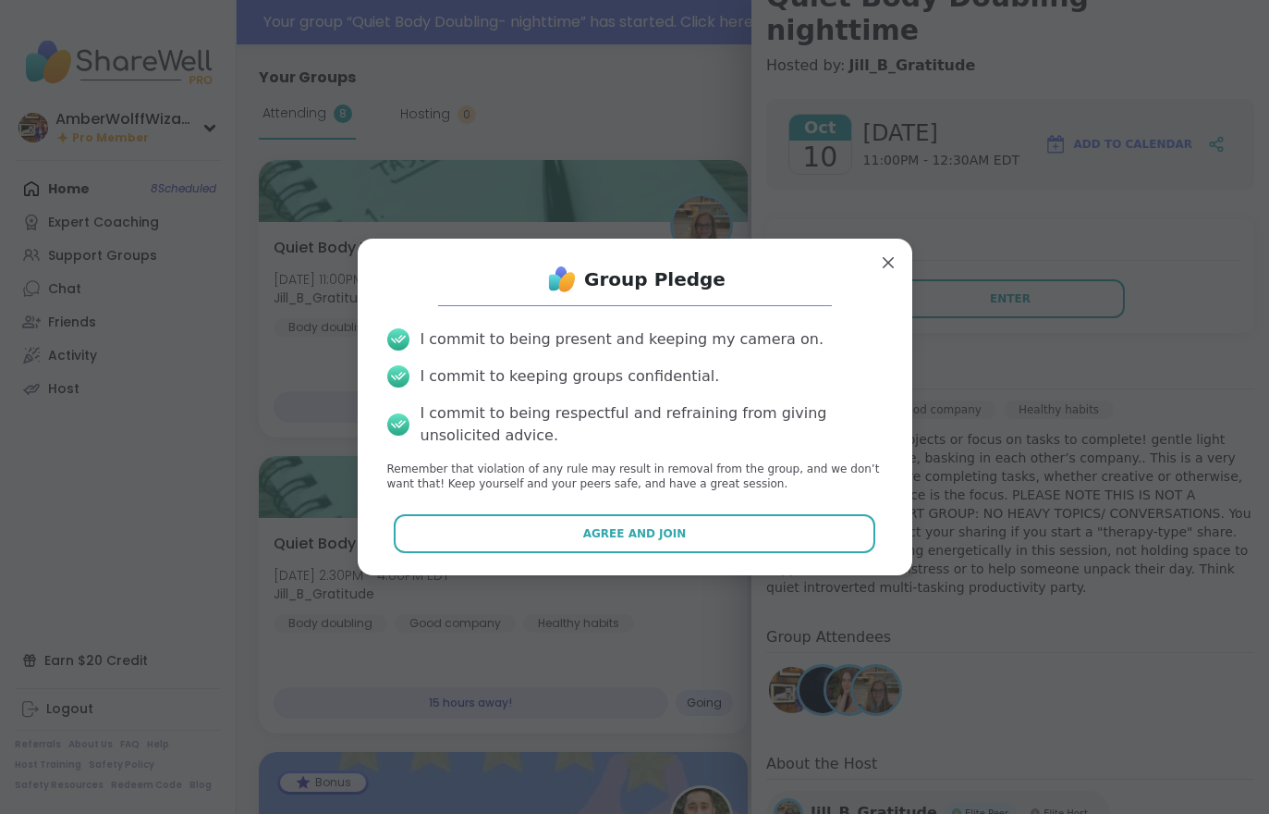
click at [750, 533] on button "Agree and Join" at bounding box center [635, 533] width 482 height 39
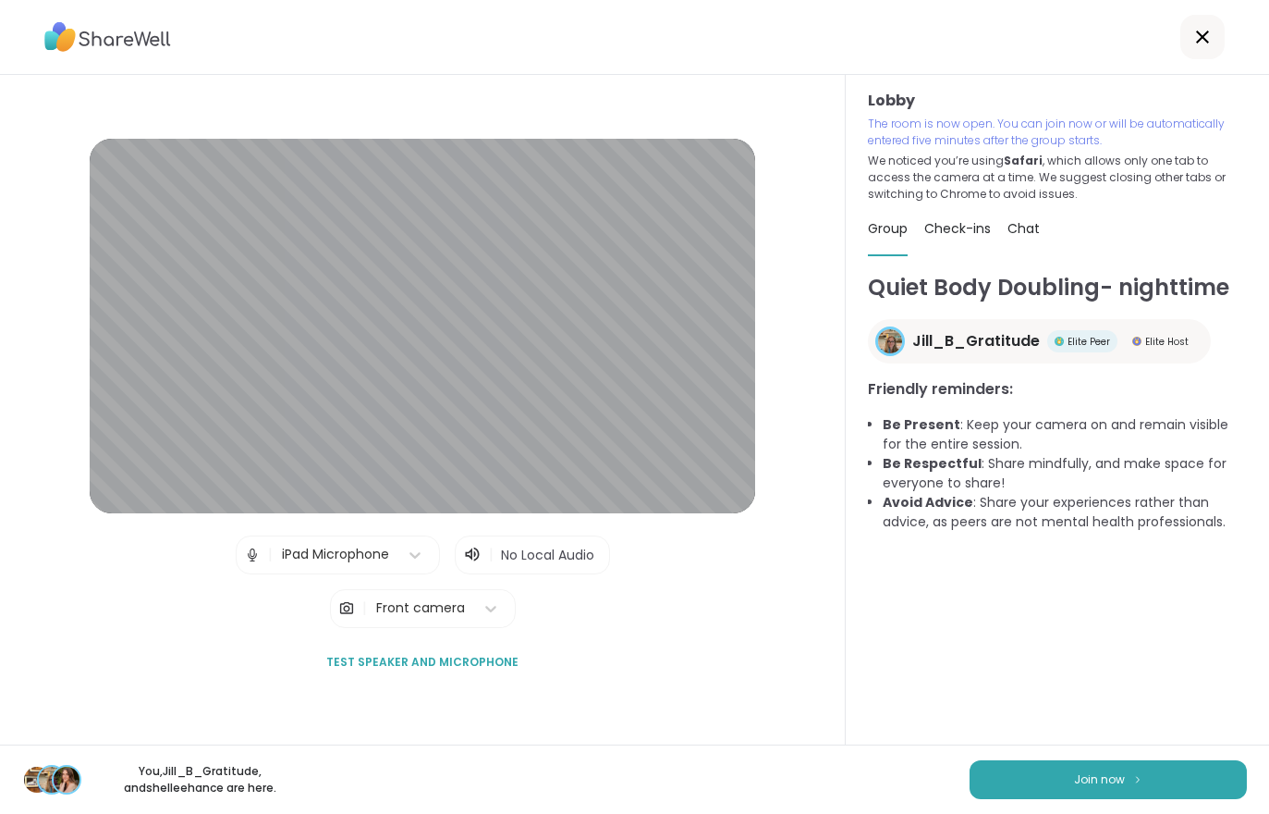
click at [1174, 795] on button "Join now" at bounding box center [1108, 779] width 277 height 39
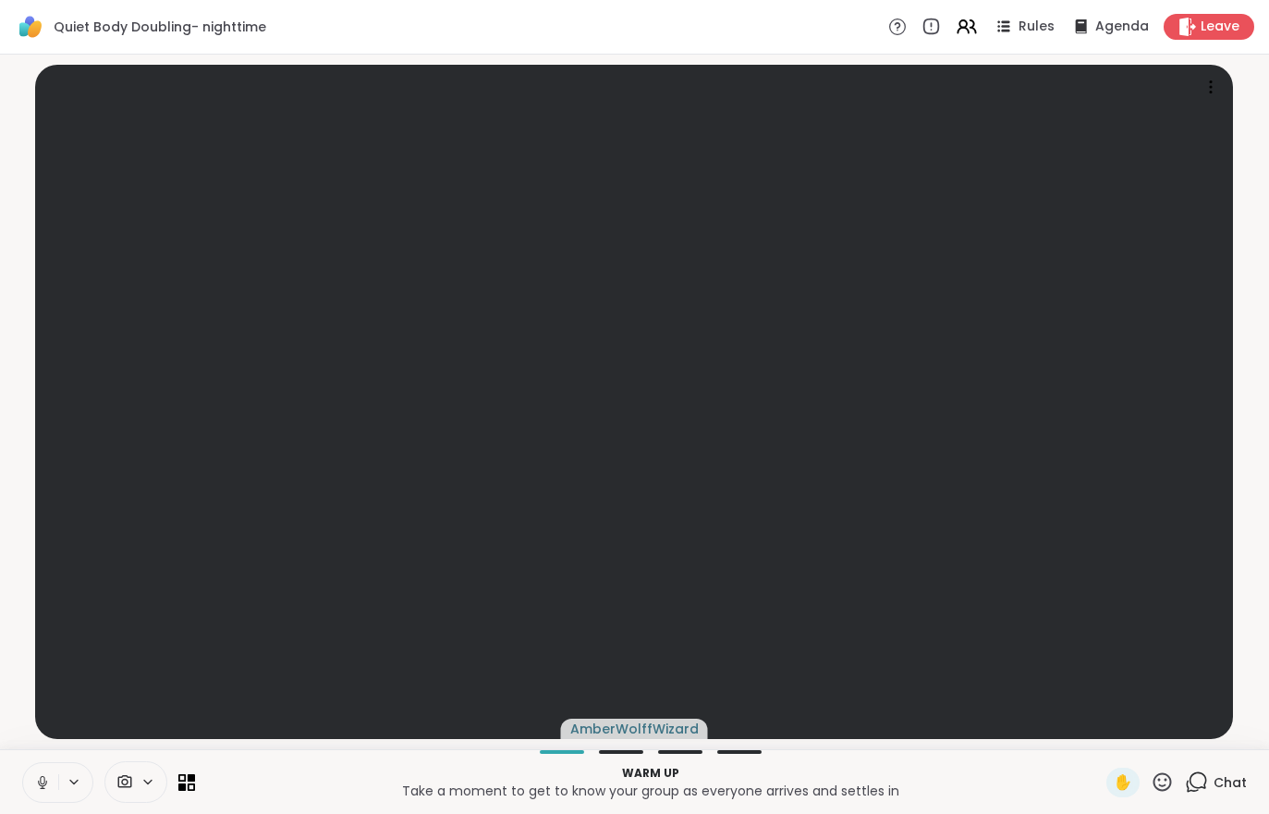
click at [39, 770] on button at bounding box center [40, 782] width 35 height 39
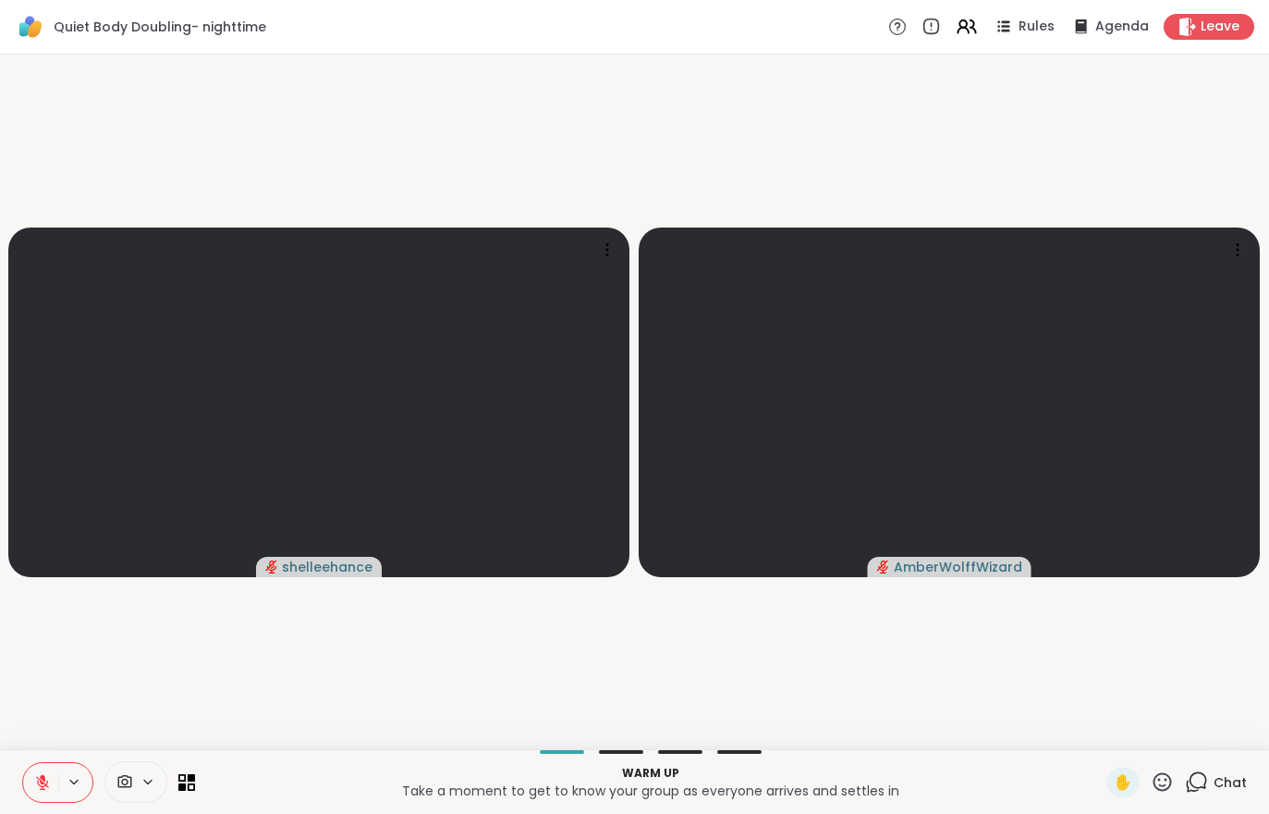
click at [54, 778] on button at bounding box center [40, 782] width 35 height 39
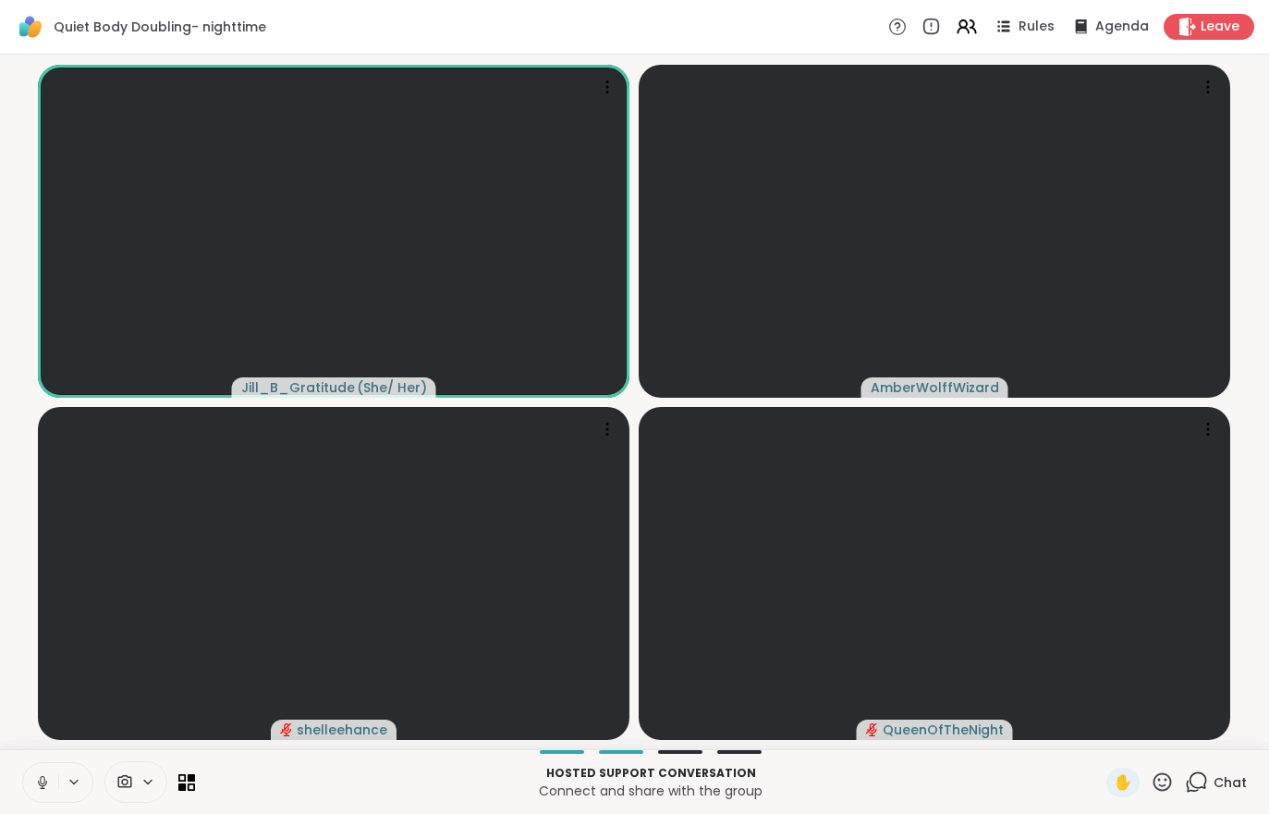
click at [1207, 38] on div "Leave" at bounding box center [1209, 27] width 91 height 26
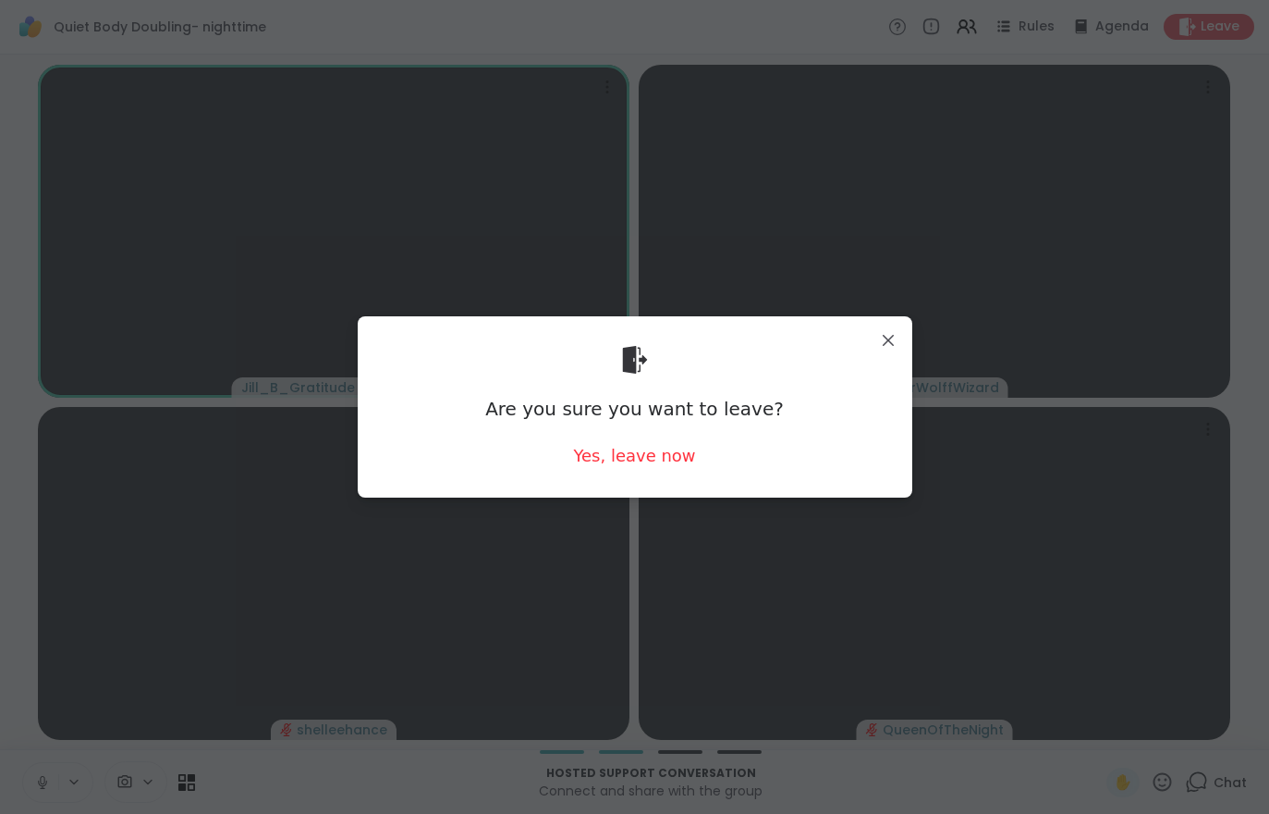
click at [635, 457] on div "Yes, leave now" at bounding box center [634, 455] width 122 height 23
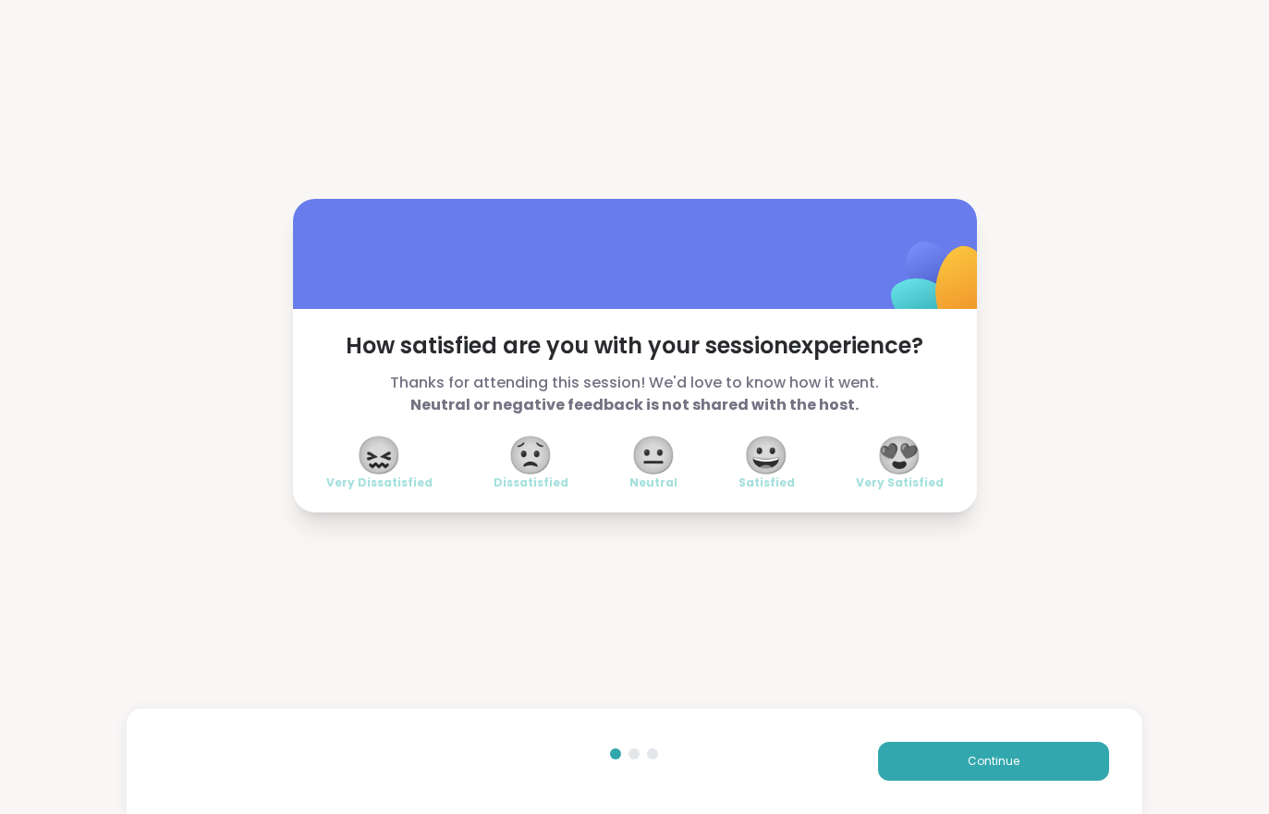
click at [973, 753] on span "Continue" at bounding box center [994, 761] width 52 height 17
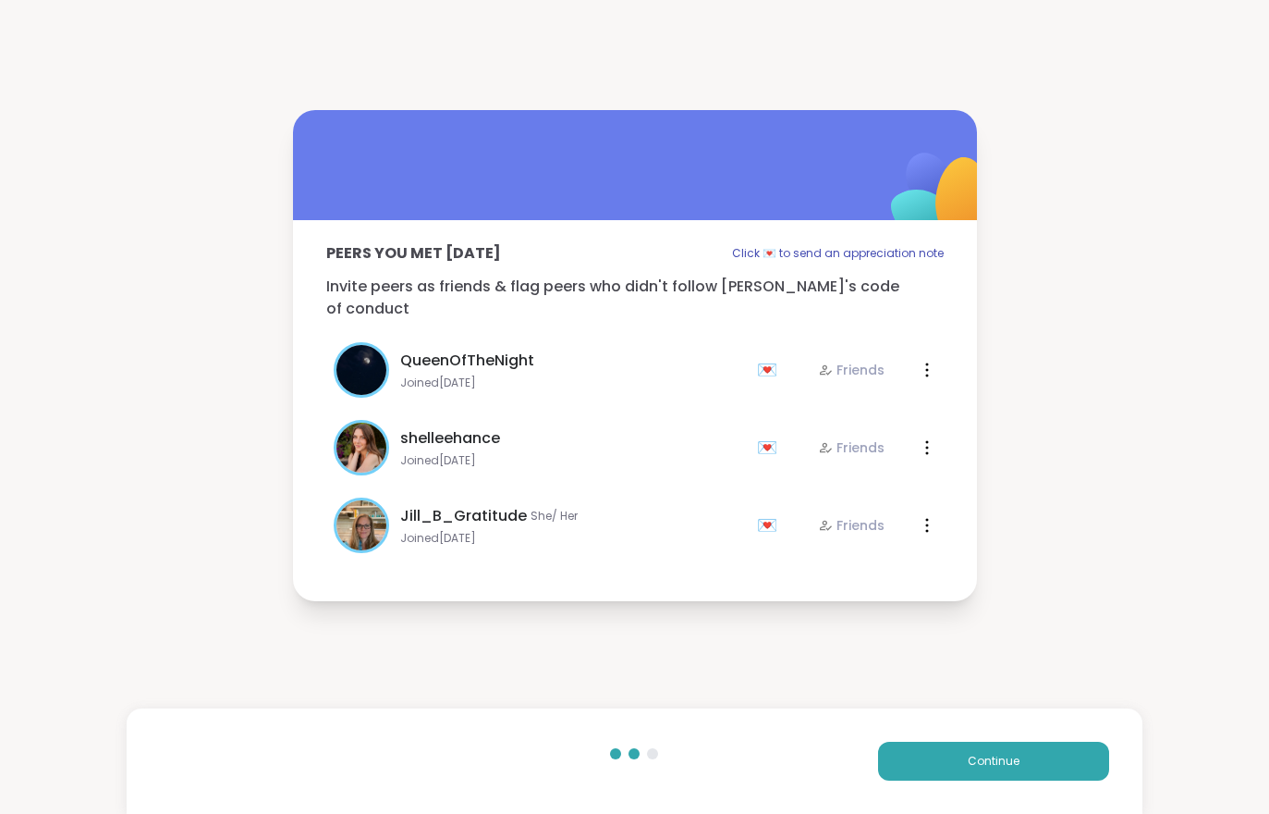
click at [973, 752] on button "Continue" at bounding box center [993, 760] width 231 height 39
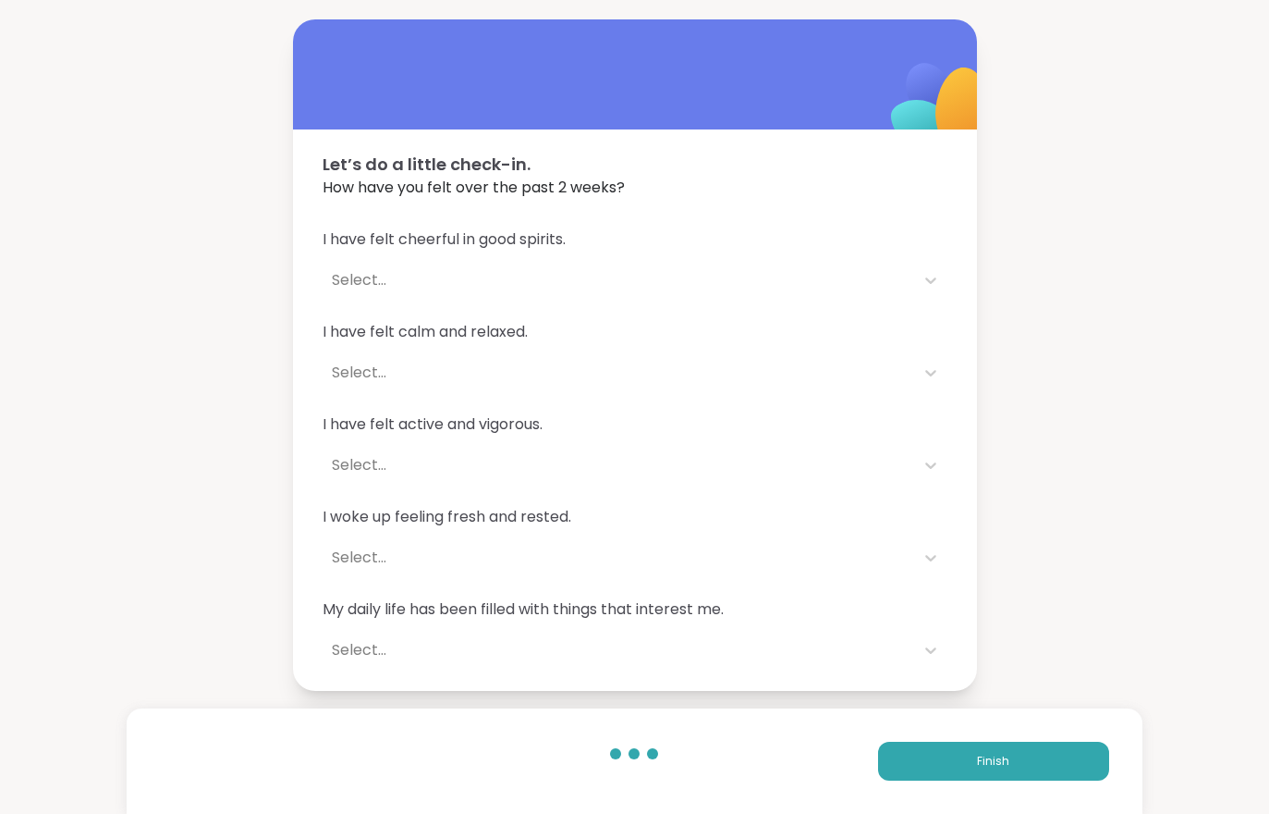
click at [980, 763] on span "Finish" at bounding box center [993, 761] width 32 height 17
